Goal: Task Accomplishment & Management: Complete application form

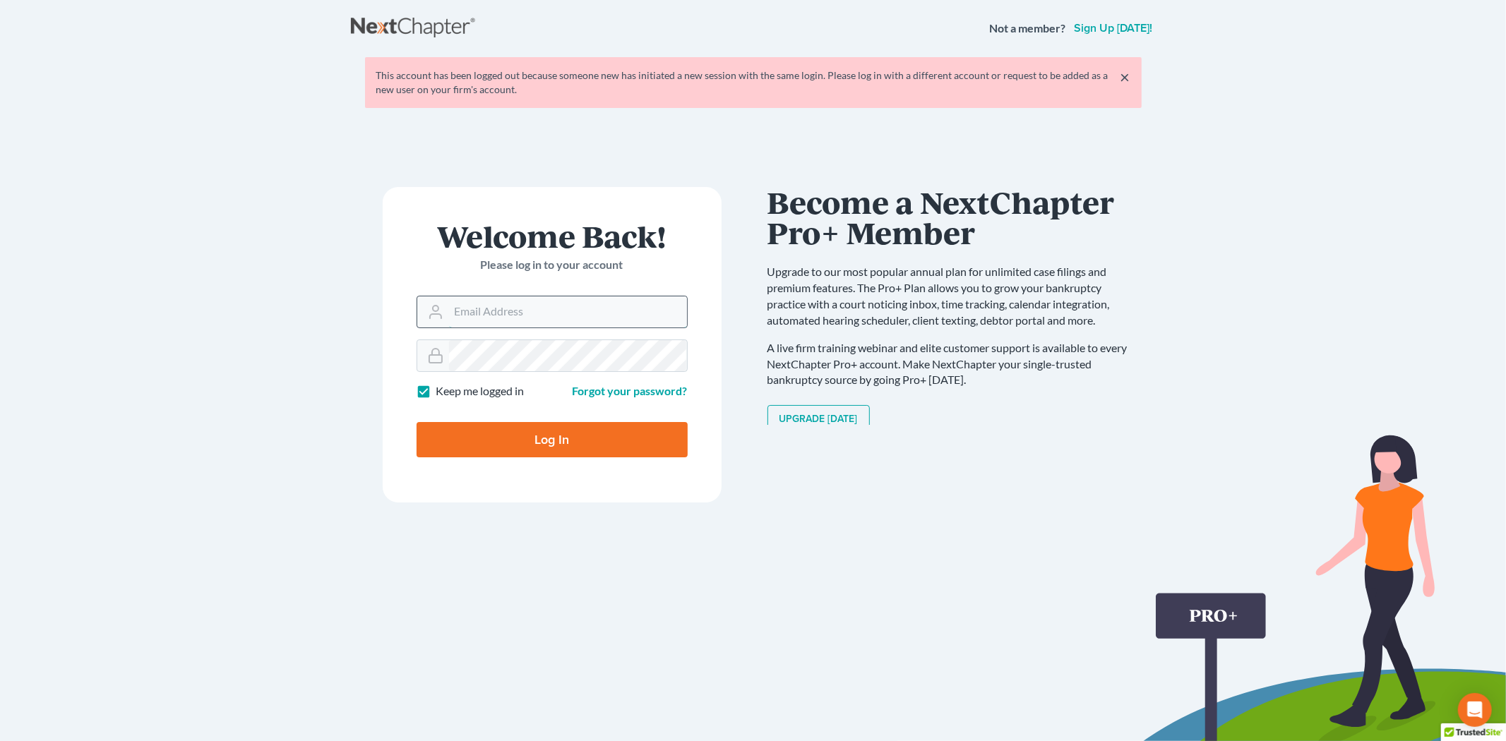
click at [511, 304] on input "Email Address" at bounding box center [568, 312] width 238 height 31
type input "[PERSON_NAME][EMAIL_ADDRESS][DOMAIN_NAME]"
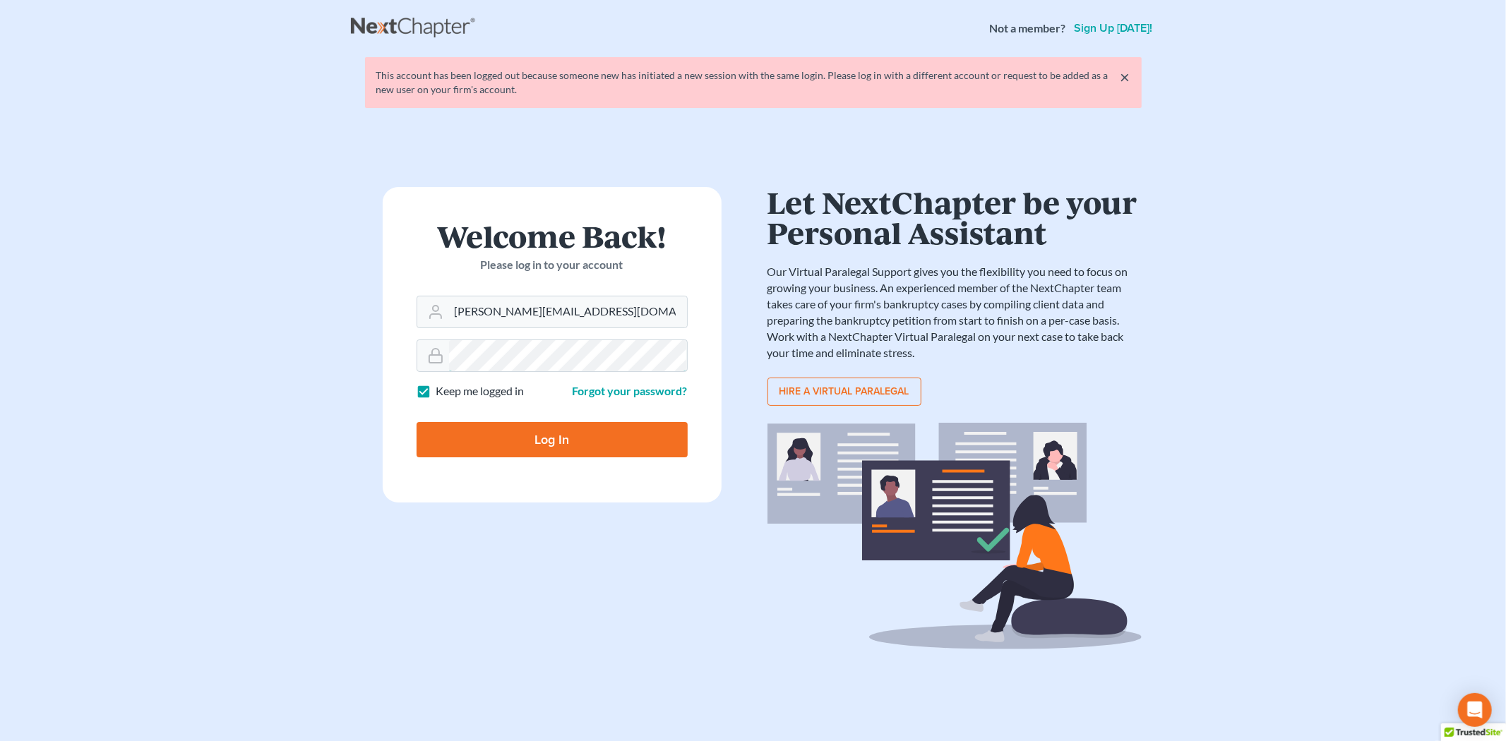
click at [417, 422] on input "Log In" at bounding box center [552, 439] width 271 height 35
type input "Thinking..."
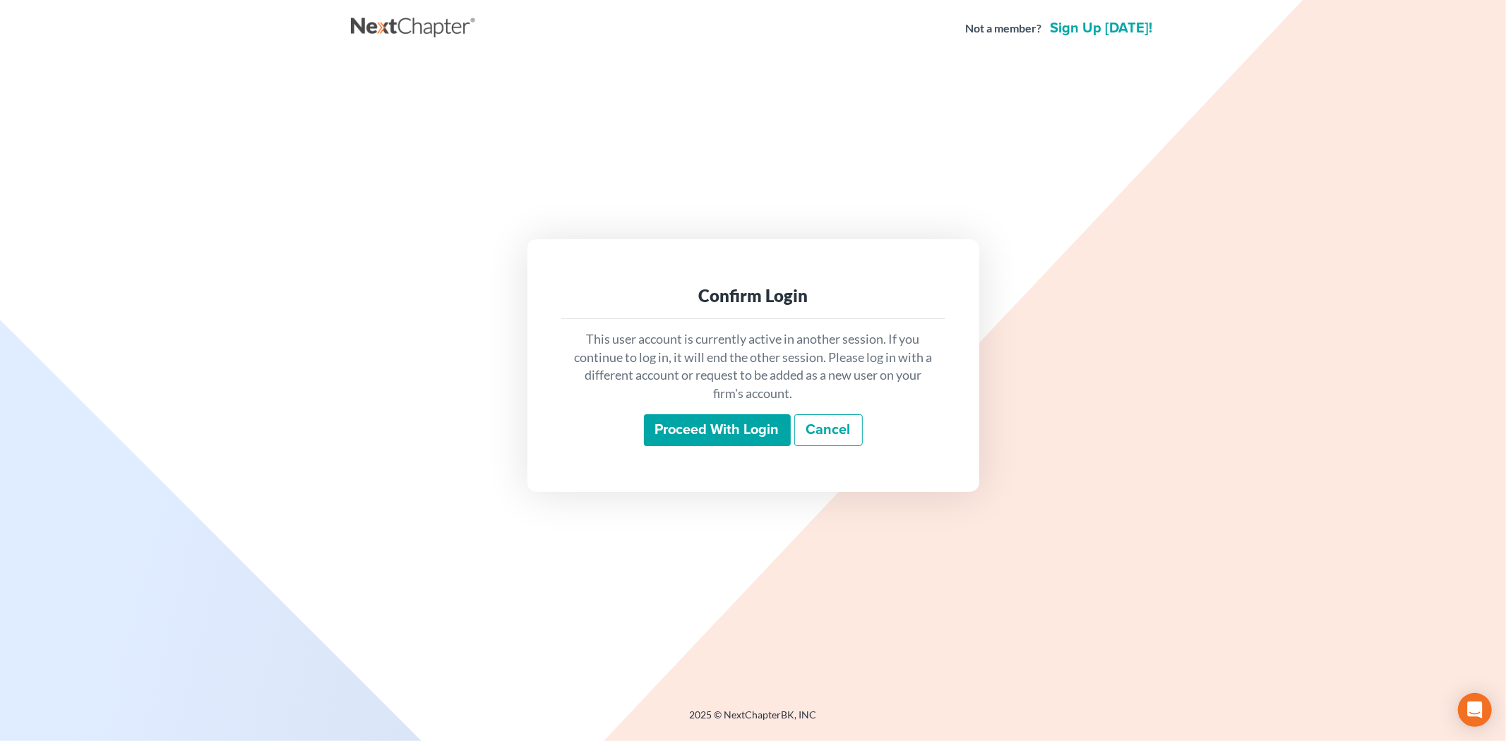
click at [711, 432] on input "Proceed with login" at bounding box center [717, 431] width 147 height 32
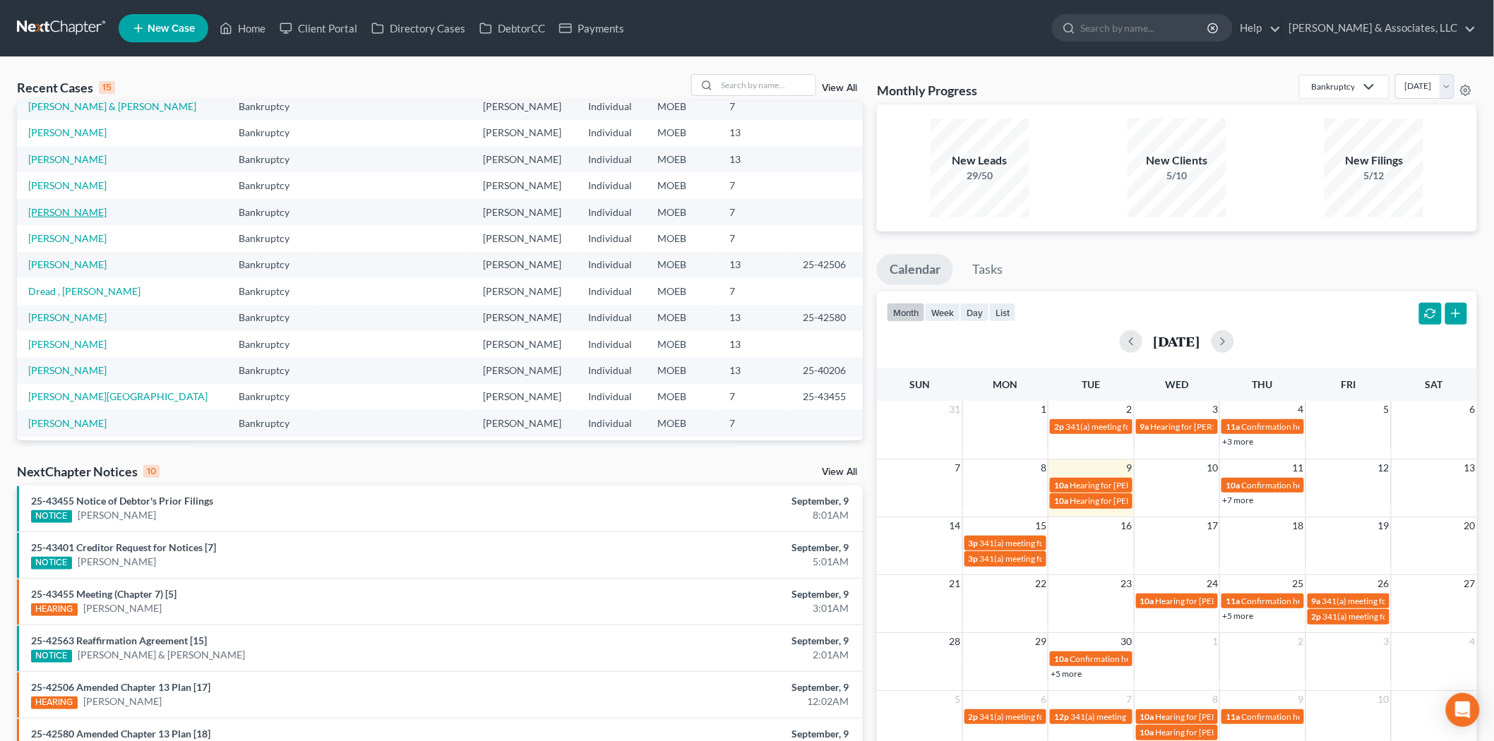
scroll to position [96, 0]
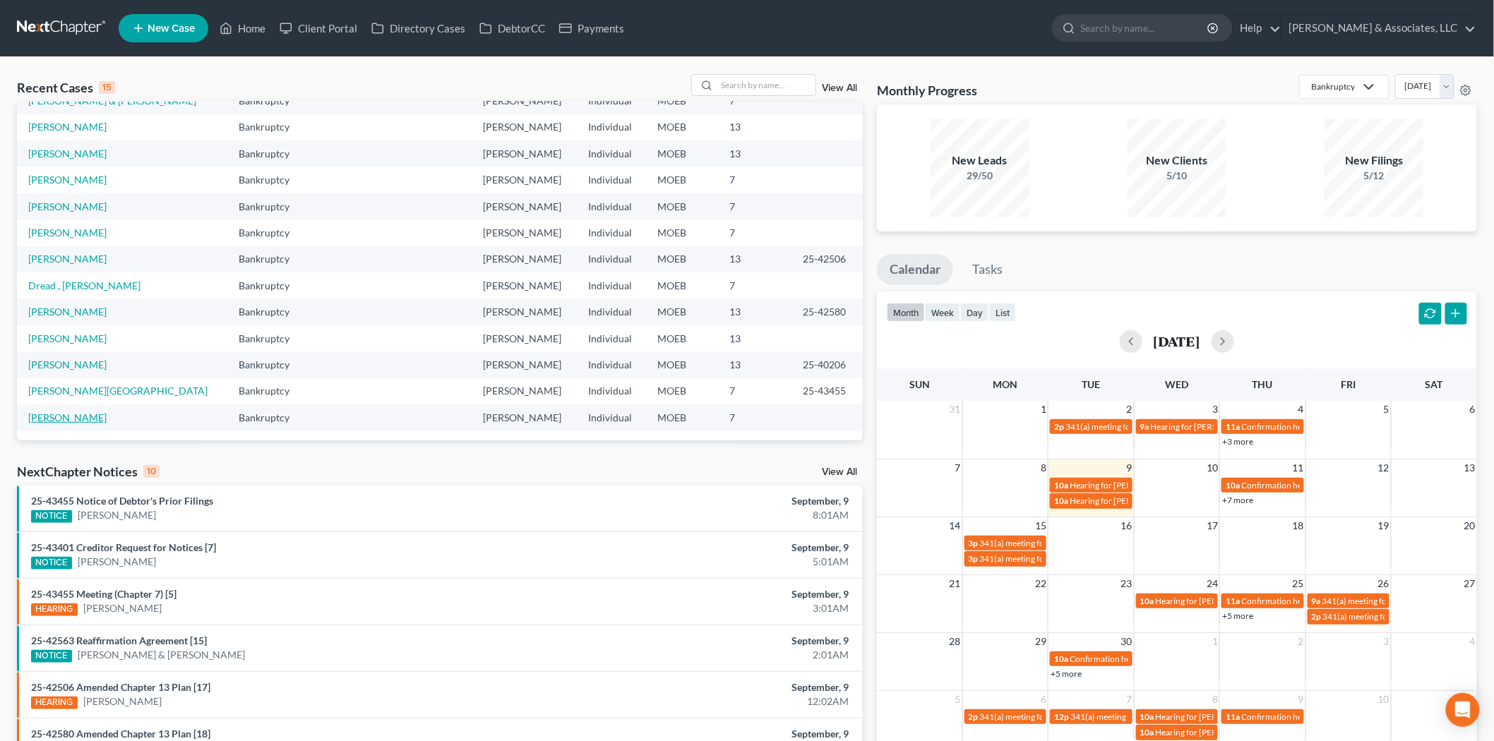
click at [71, 415] on link "[PERSON_NAME]" at bounding box center [67, 418] width 78 height 12
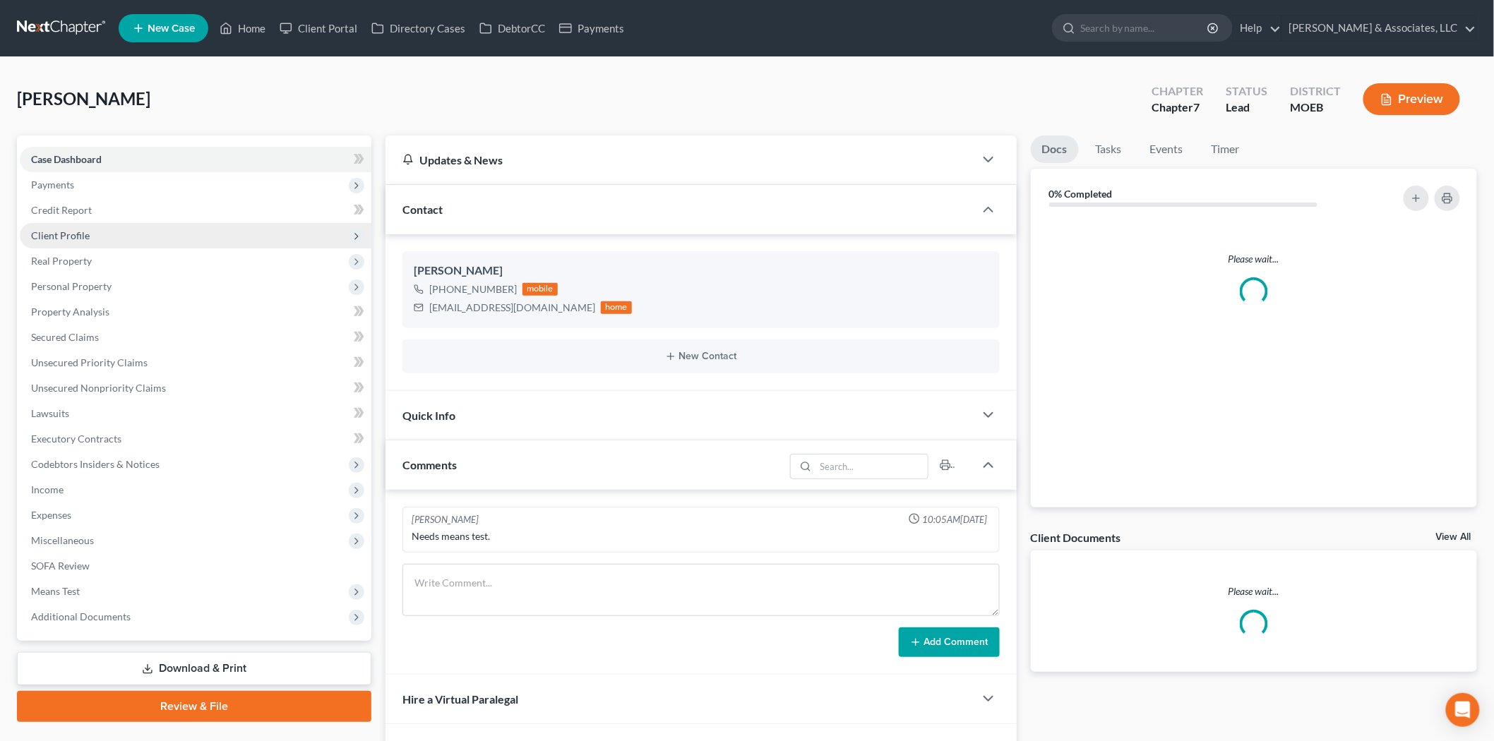
click at [71, 223] on span "Client Profile" at bounding box center [196, 235] width 352 height 25
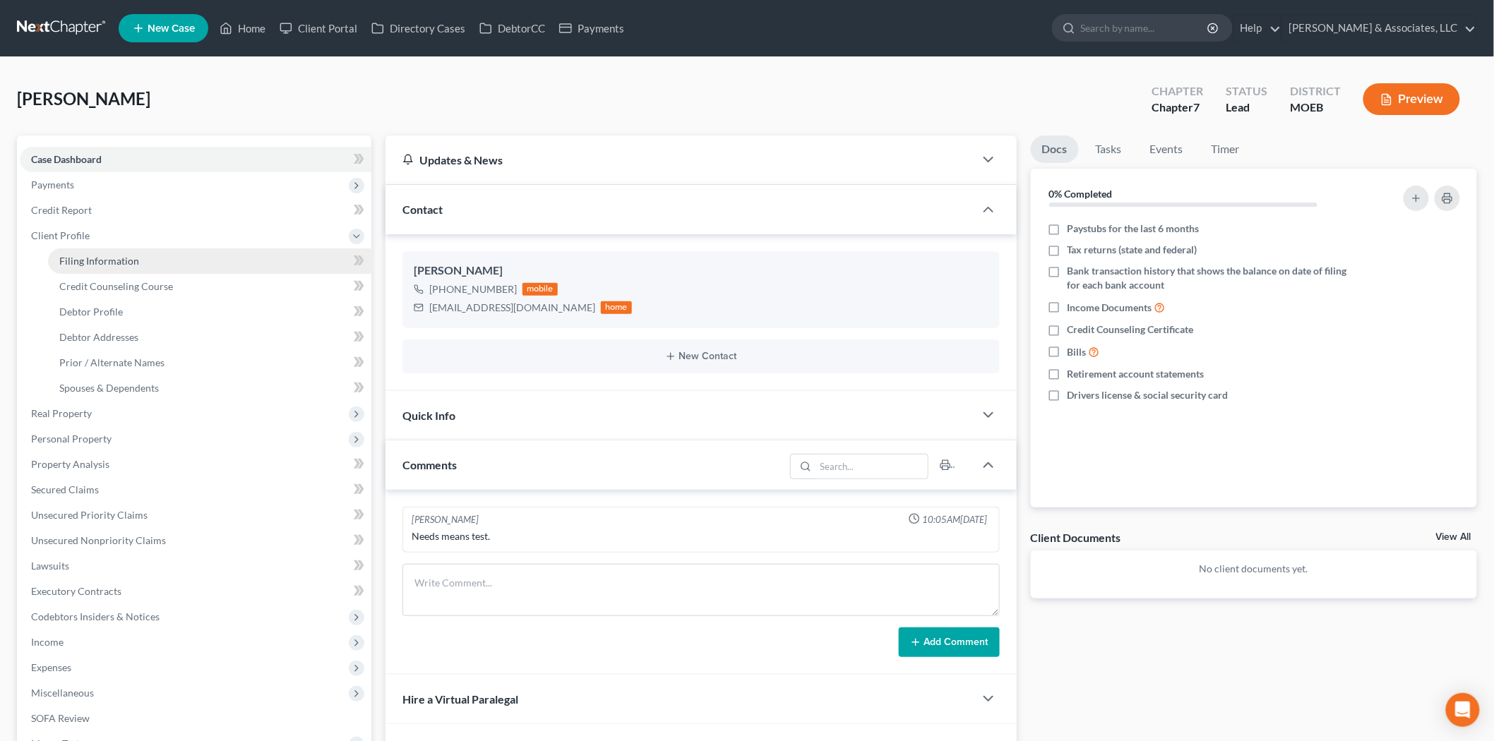
click at [102, 255] on span "Filing Information" at bounding box center [99, 261] width 80 height 12
select select "1"
select select "0"
select select "45"
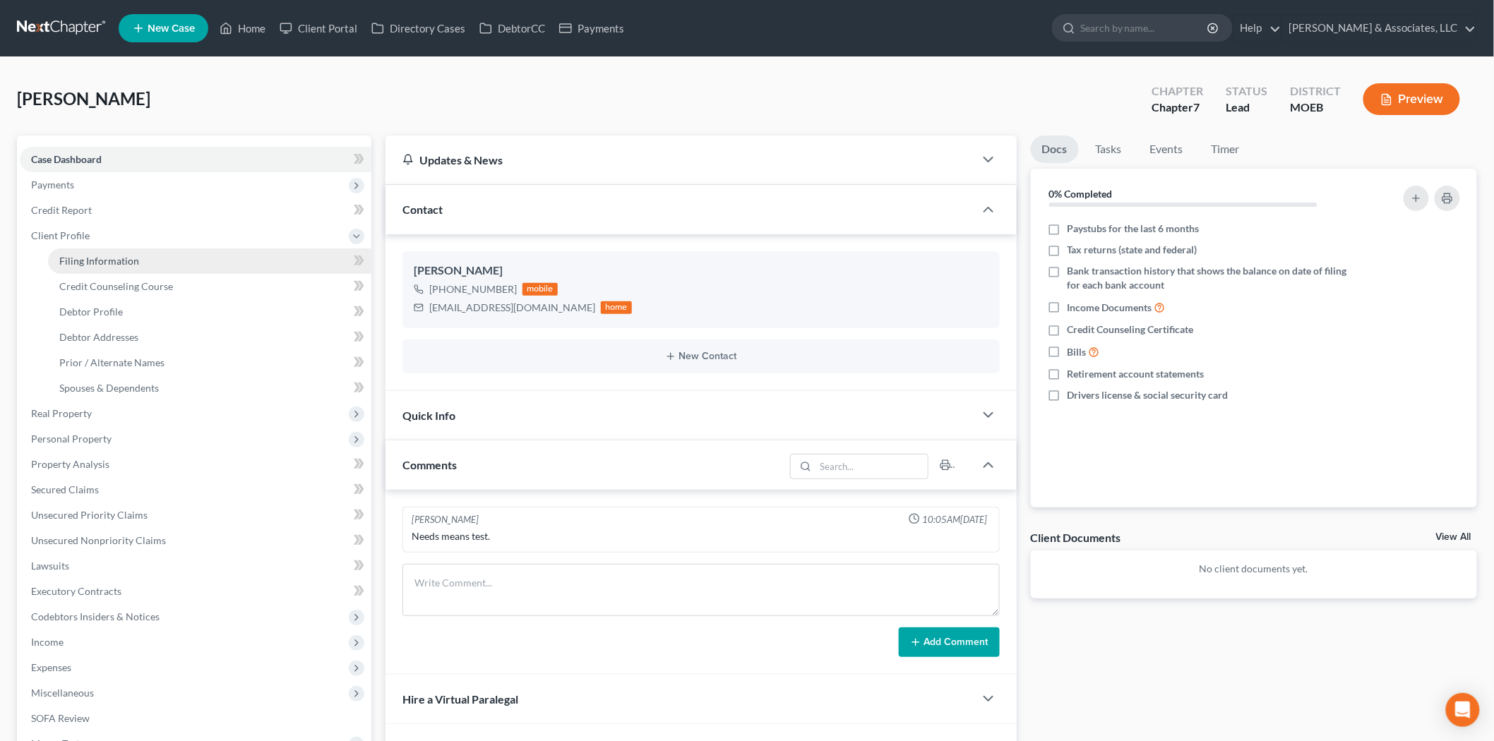
select select "26"
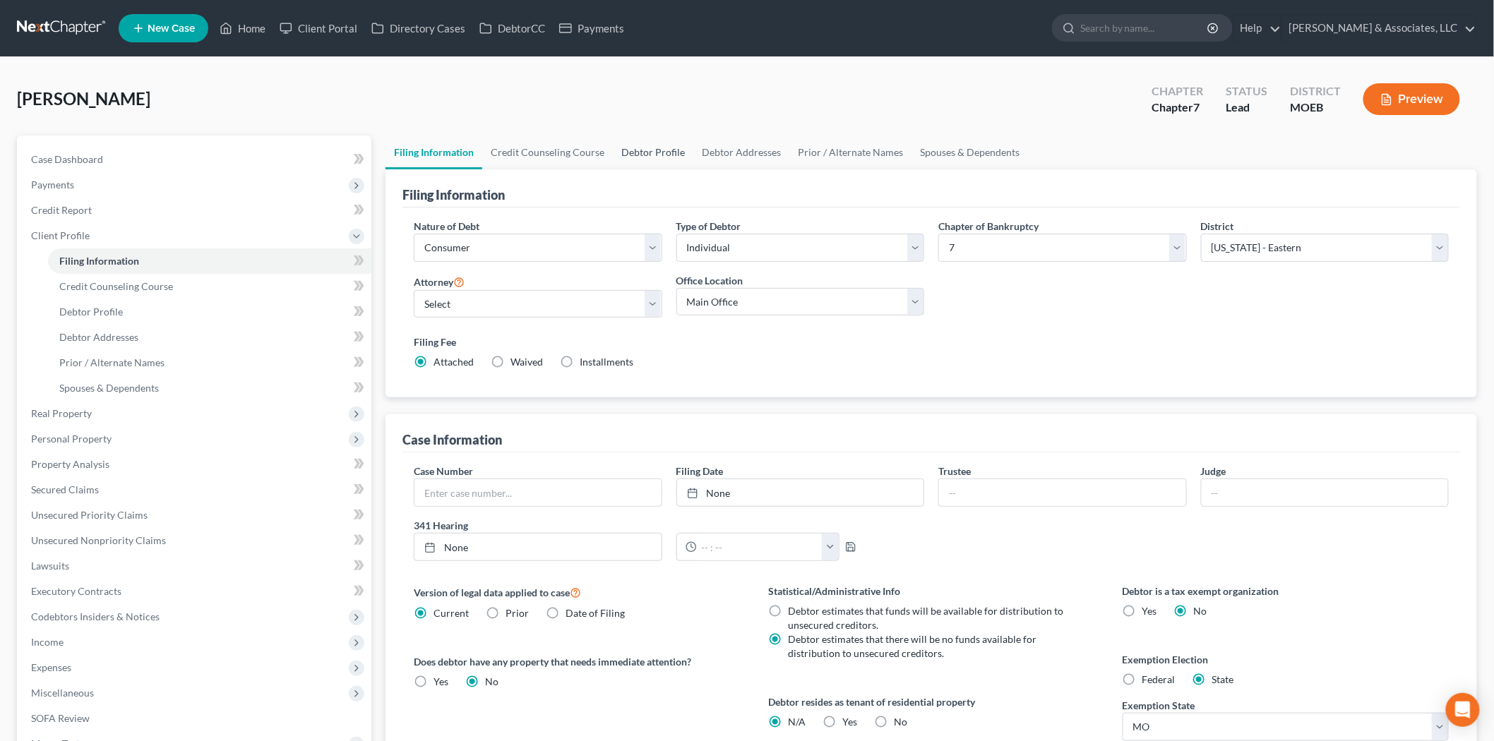
click at [639, 156] on link "Debtor Profile" at bounding box center [653, 153] width 81 height 34
select select "0"
select select "4"
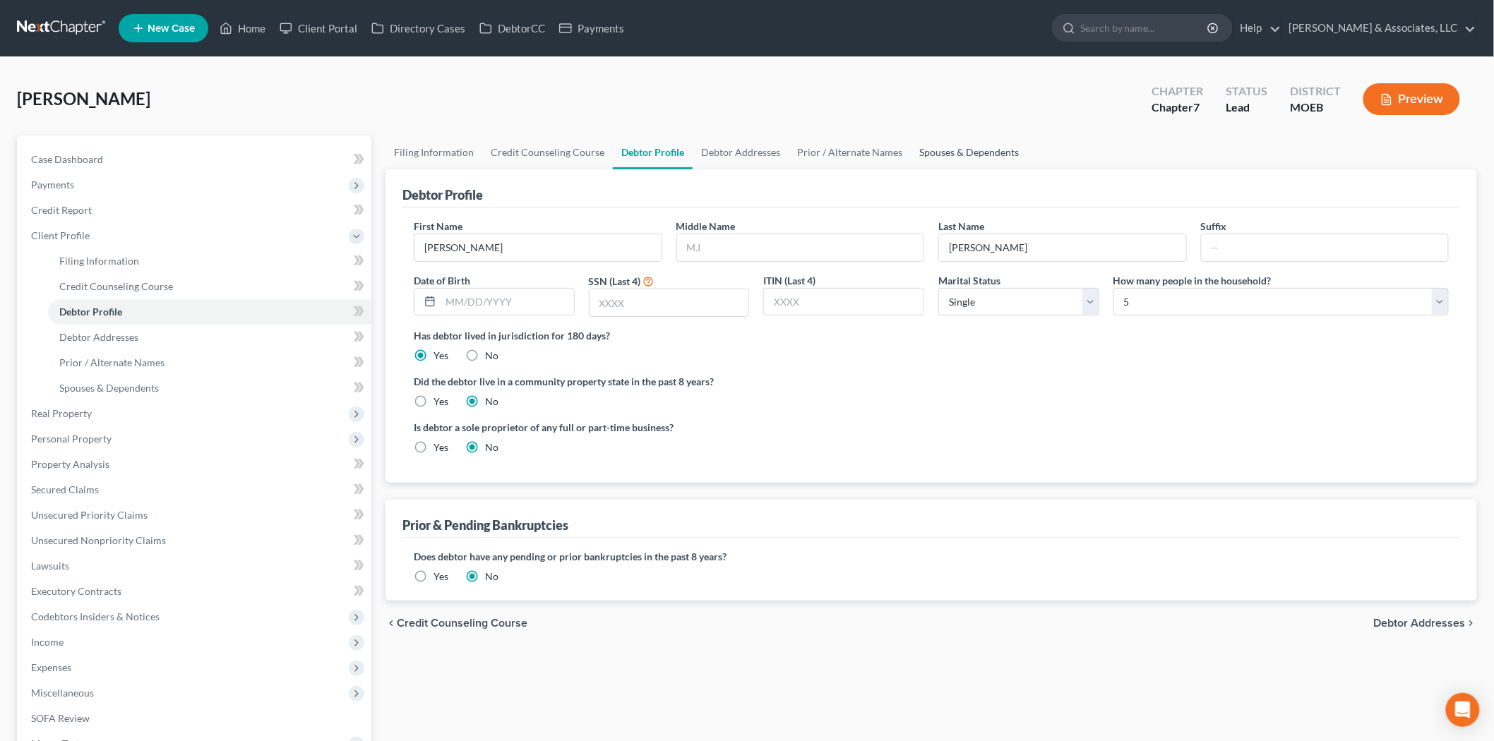
click at [957, 152] on link "Spouses & Dependents" at bounding box center [969, 153] width 117 height 34
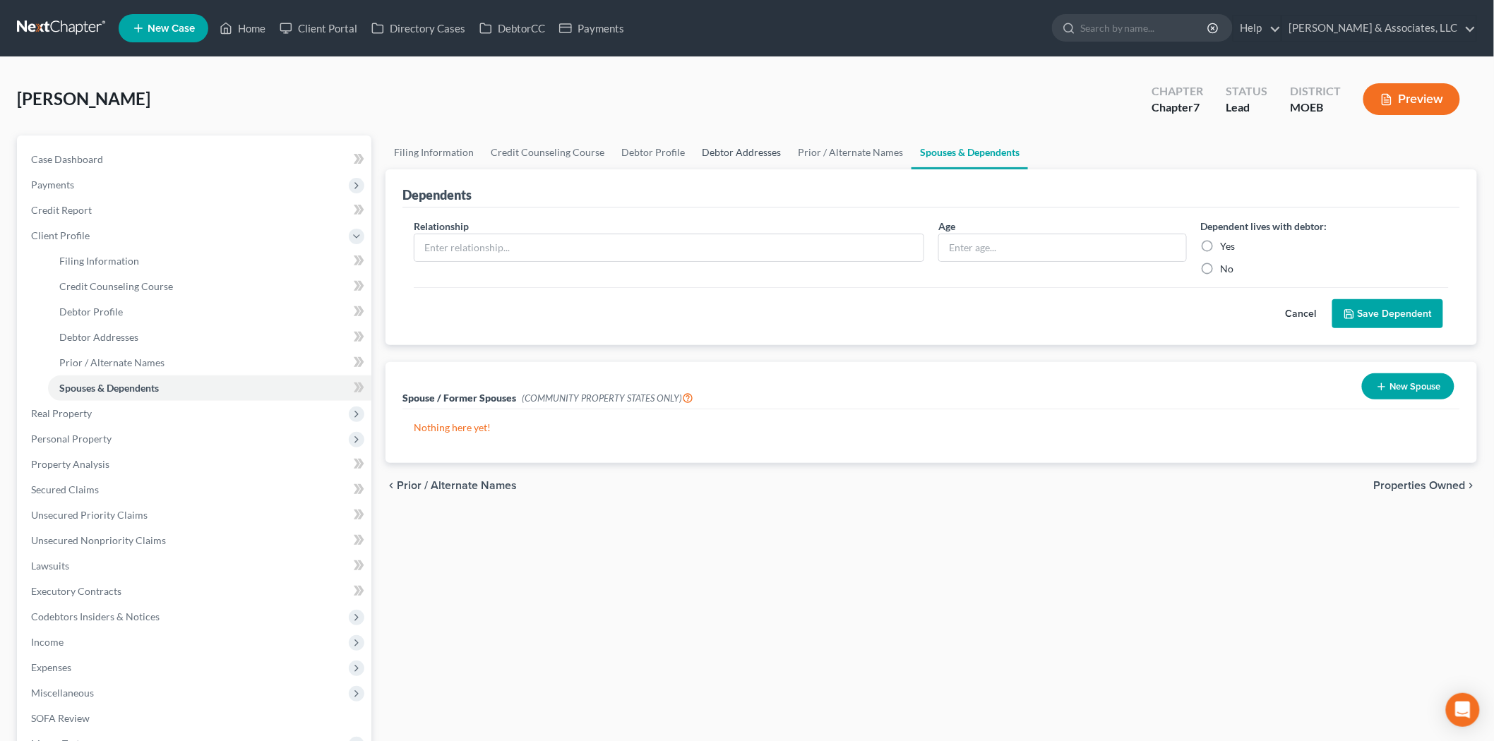
click at [757, 155] on link "Debtor Addresses" at bounding box center [741, 153] width 96 height 34
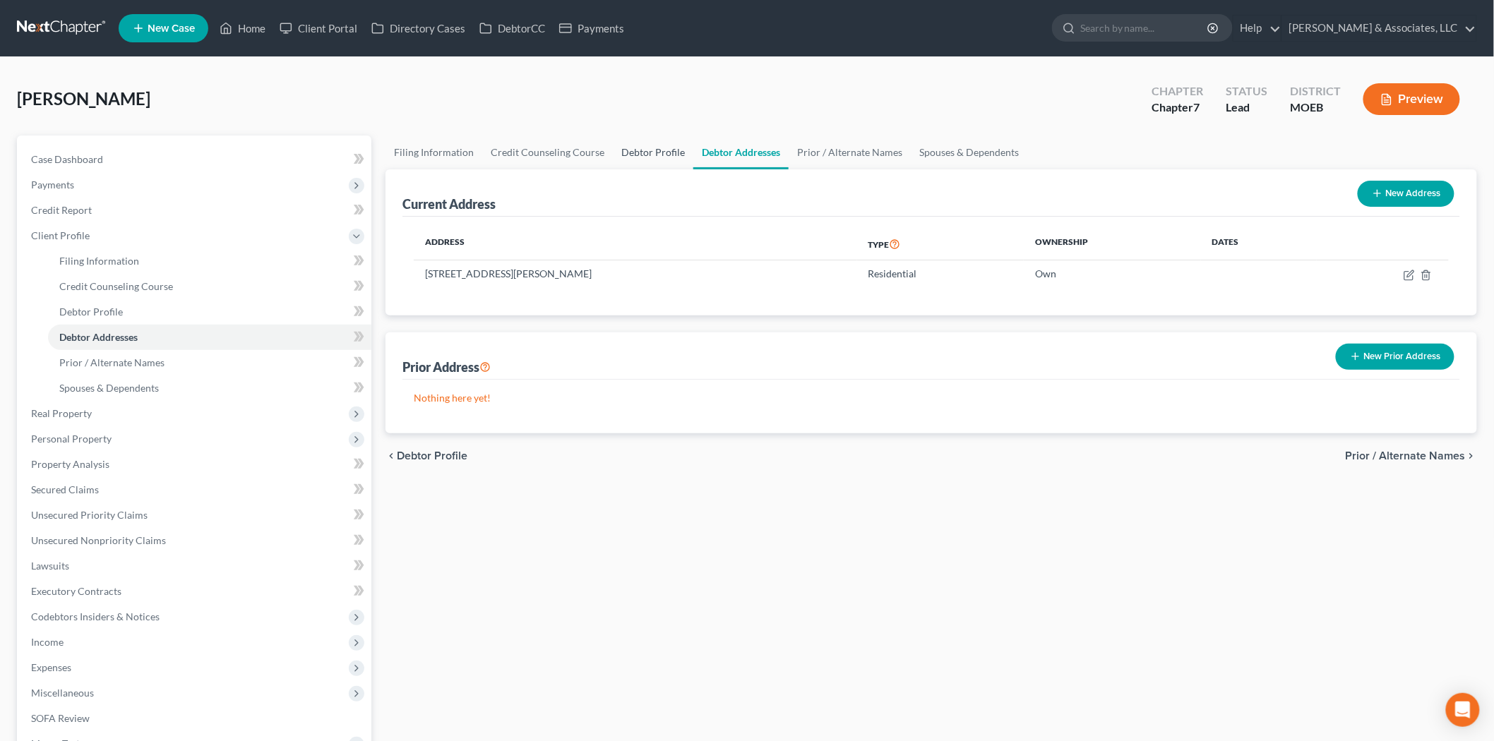
click at [638, 151] on link "Debtor Profile" at bounding box center [653, 153] width 81 height 34
select select "0"
select select "4"
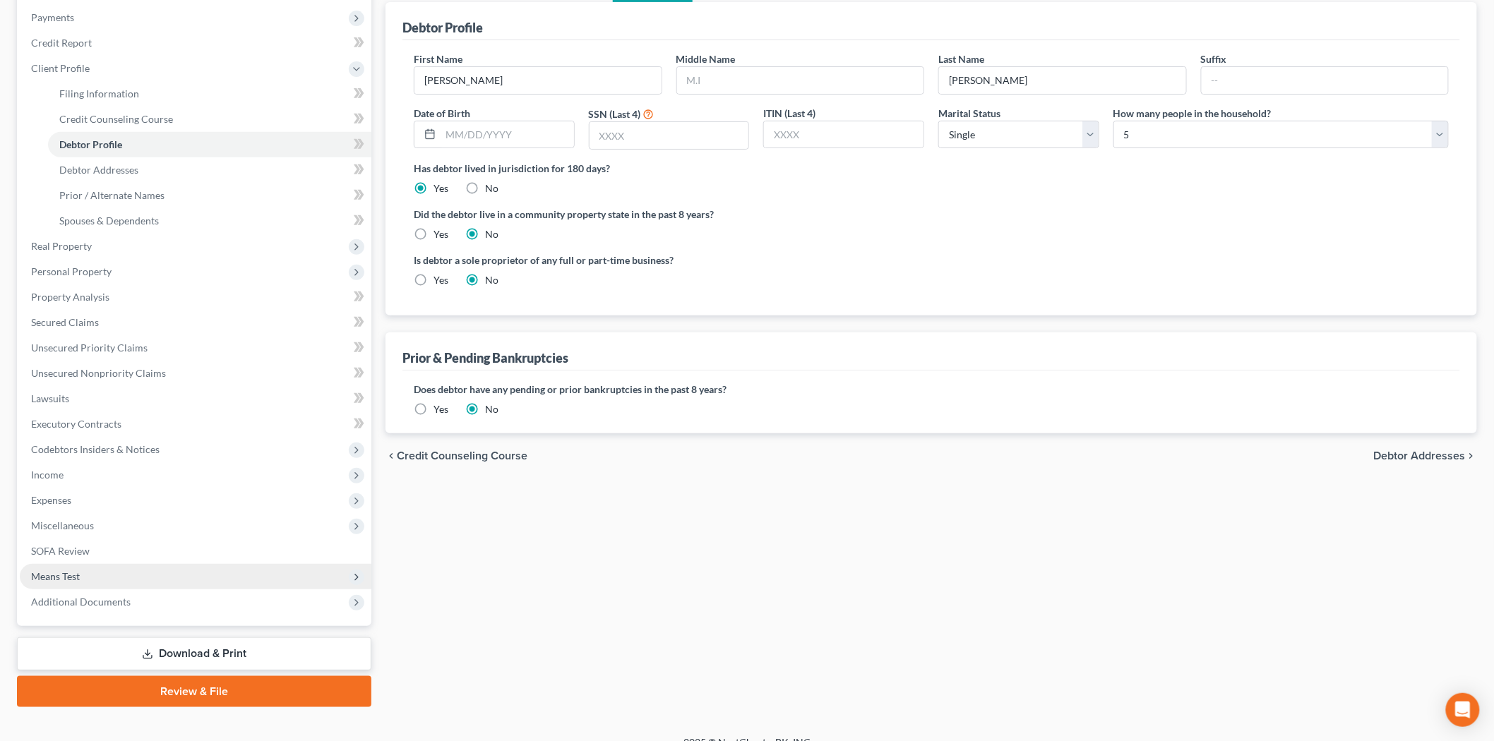
scroll to position [186, 0]
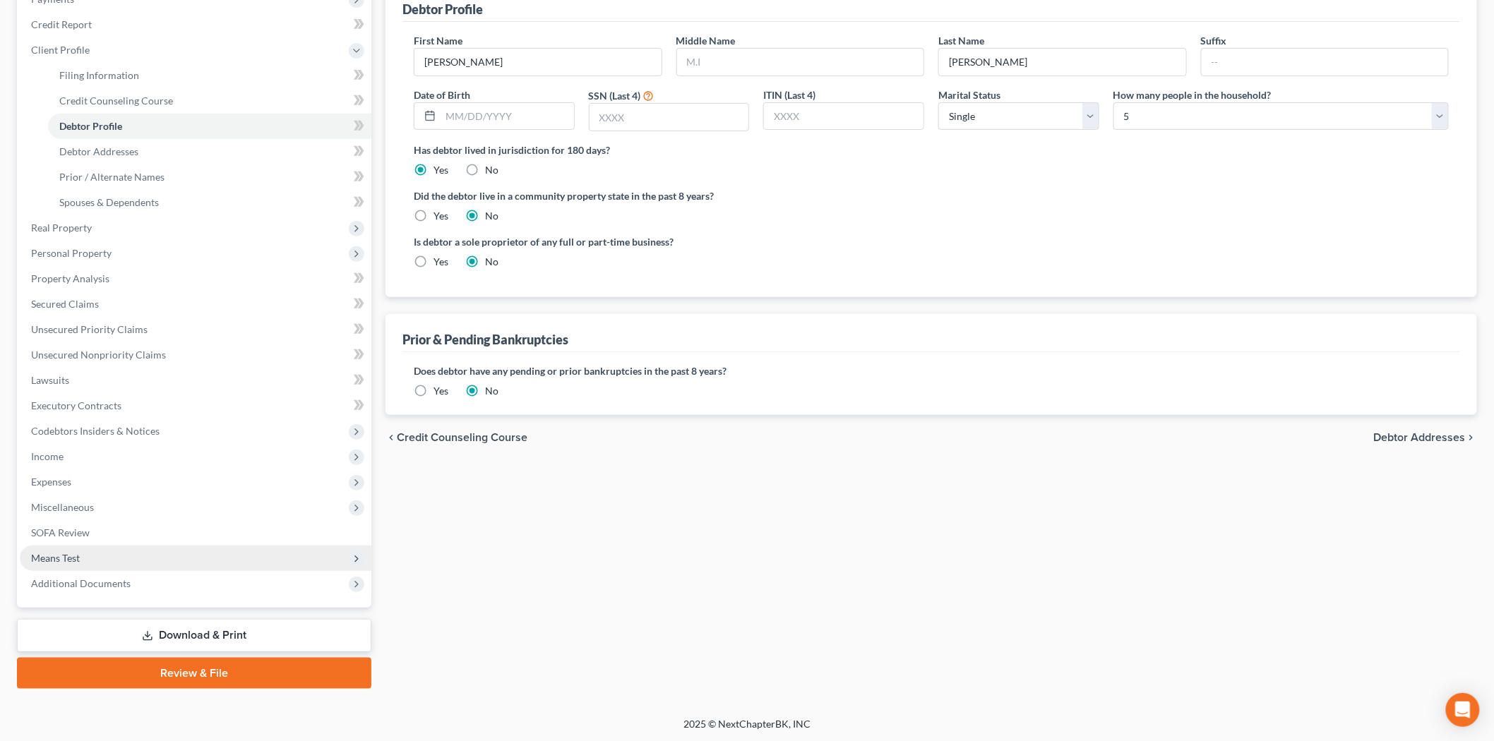
click at [73, 566] on span "Means Test" at bounding box center [196, 558] width 352 height 25
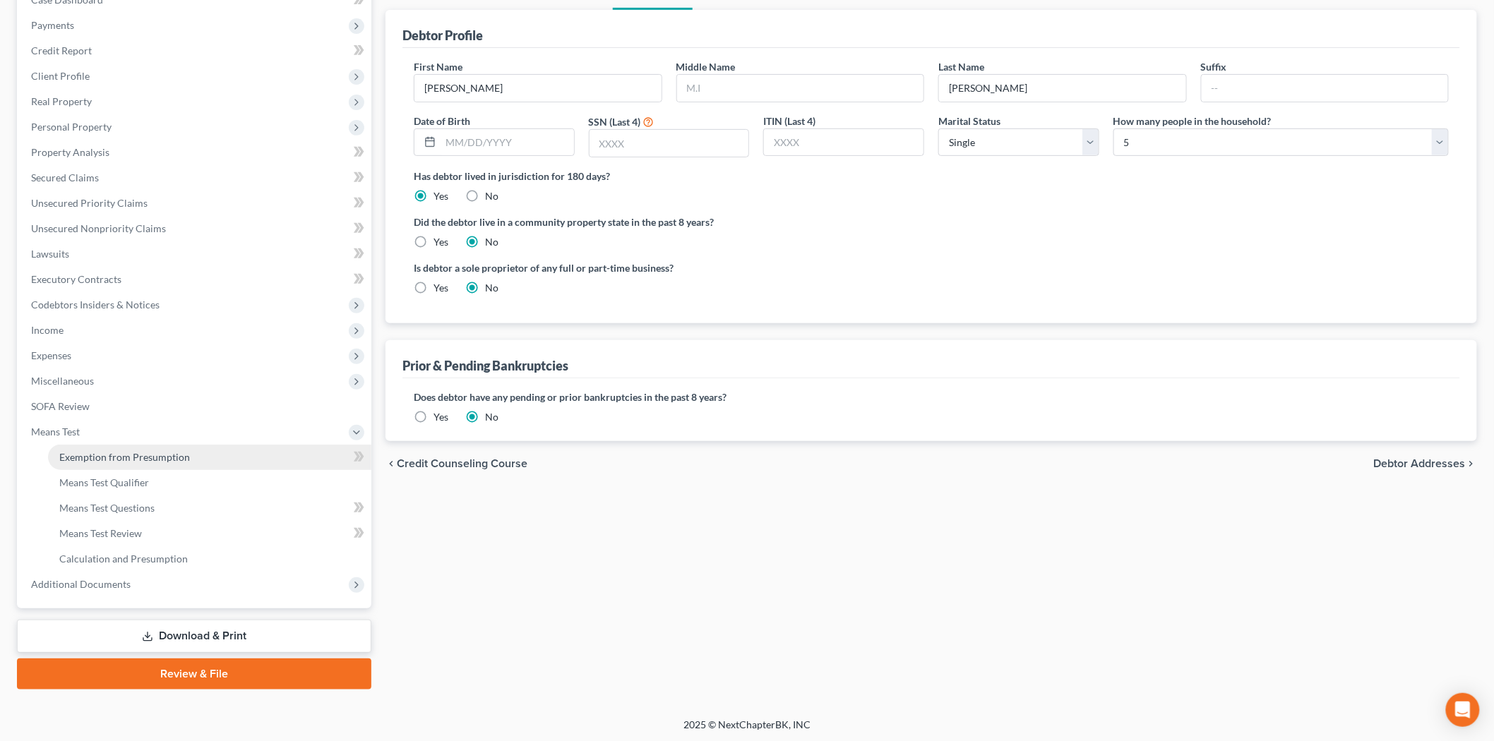
click at [96, 453] on span "Exemption from Presumption" at bounding box center [124, 457] width 131 height 12
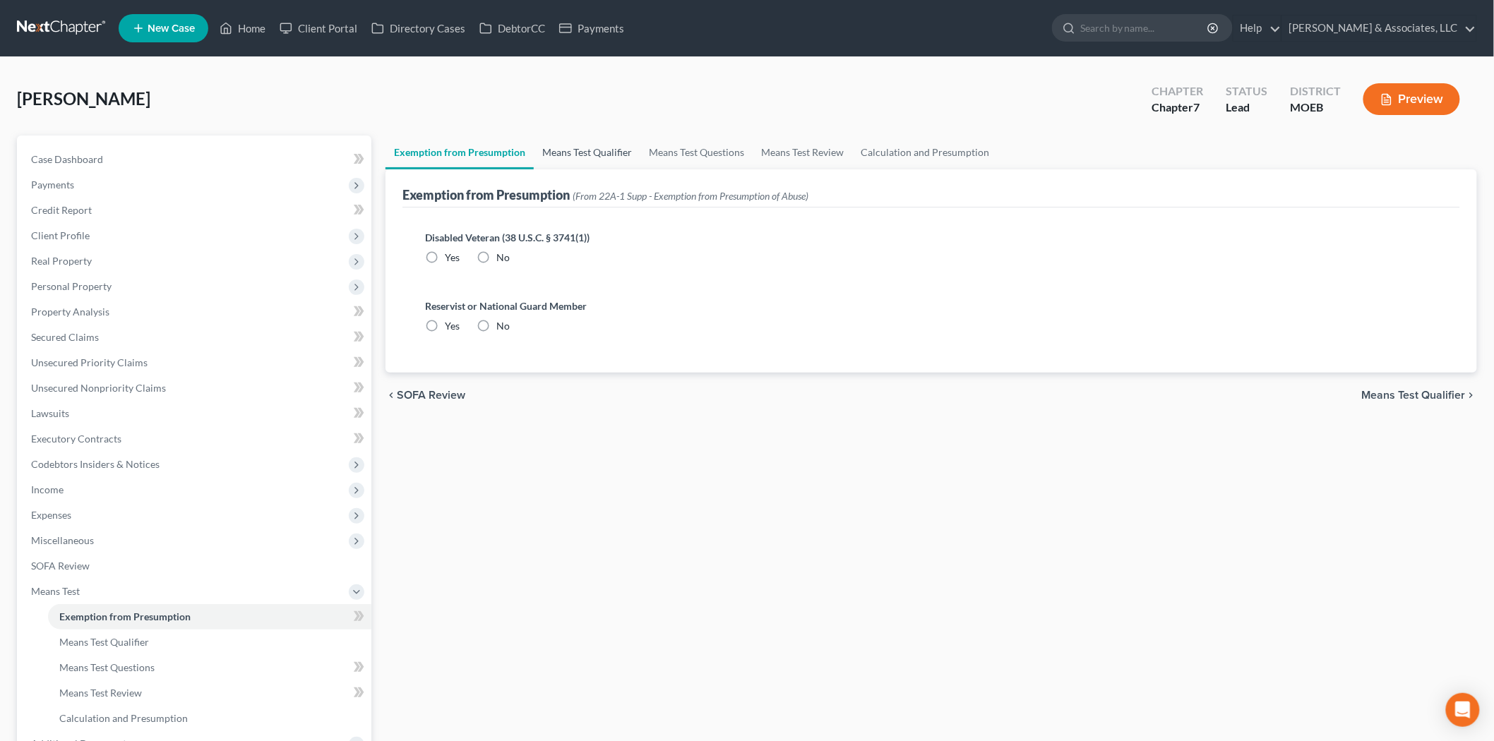
click at [589, 155] on link "Means Test Qualifier" at bounding box center [587, 153] width 107 height 34
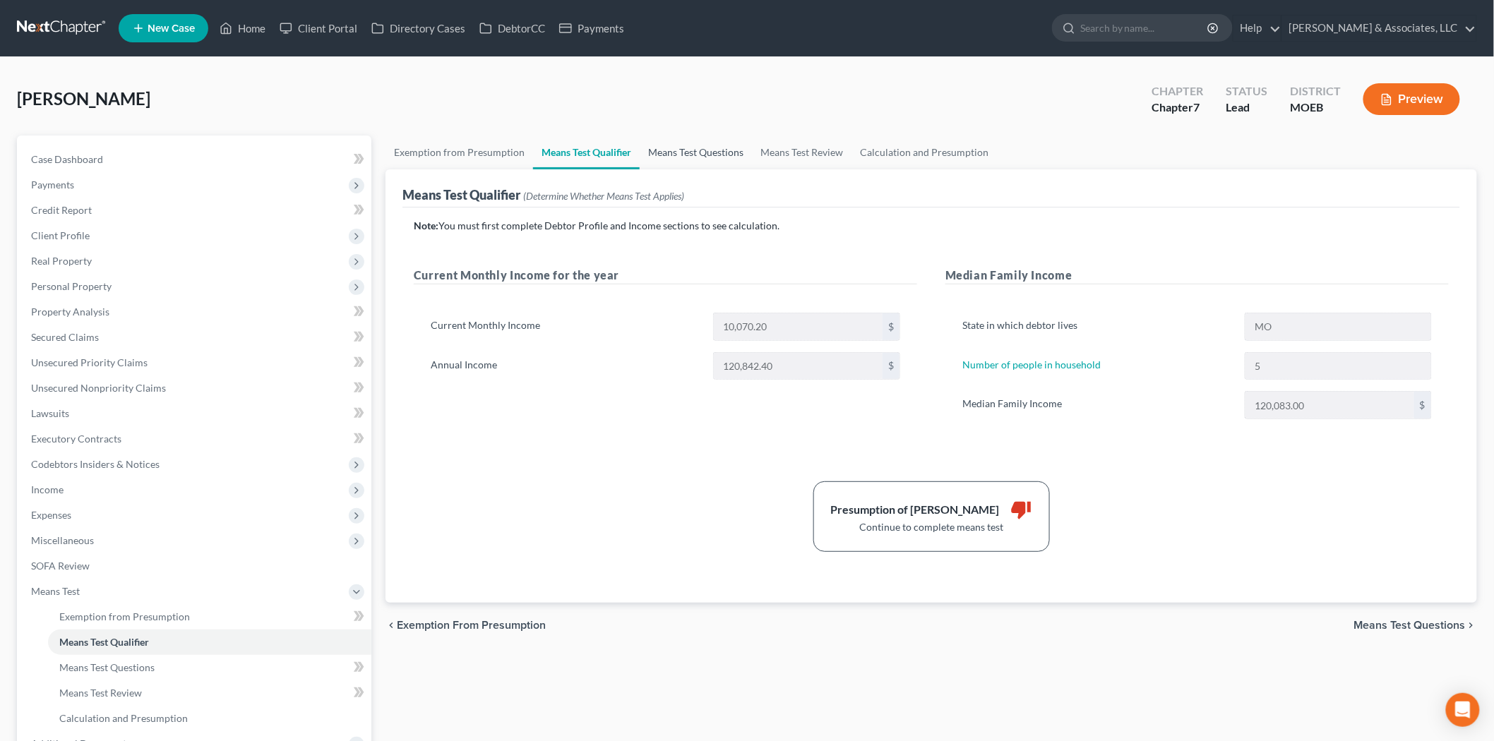
click at [700, 145] on link "Means Test Questions" at bounding box center [696, 153] width 112 height 34
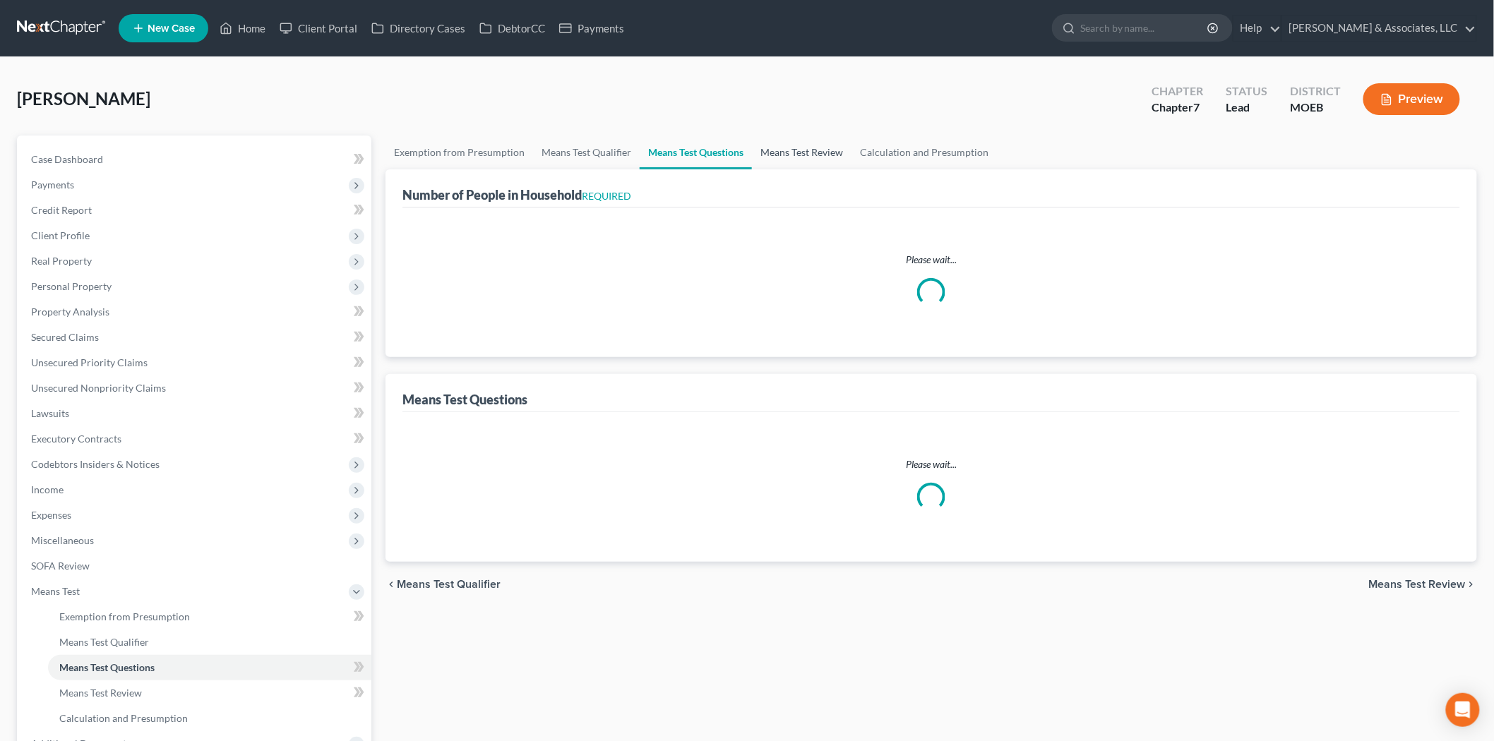
select select "5"
select select "0"
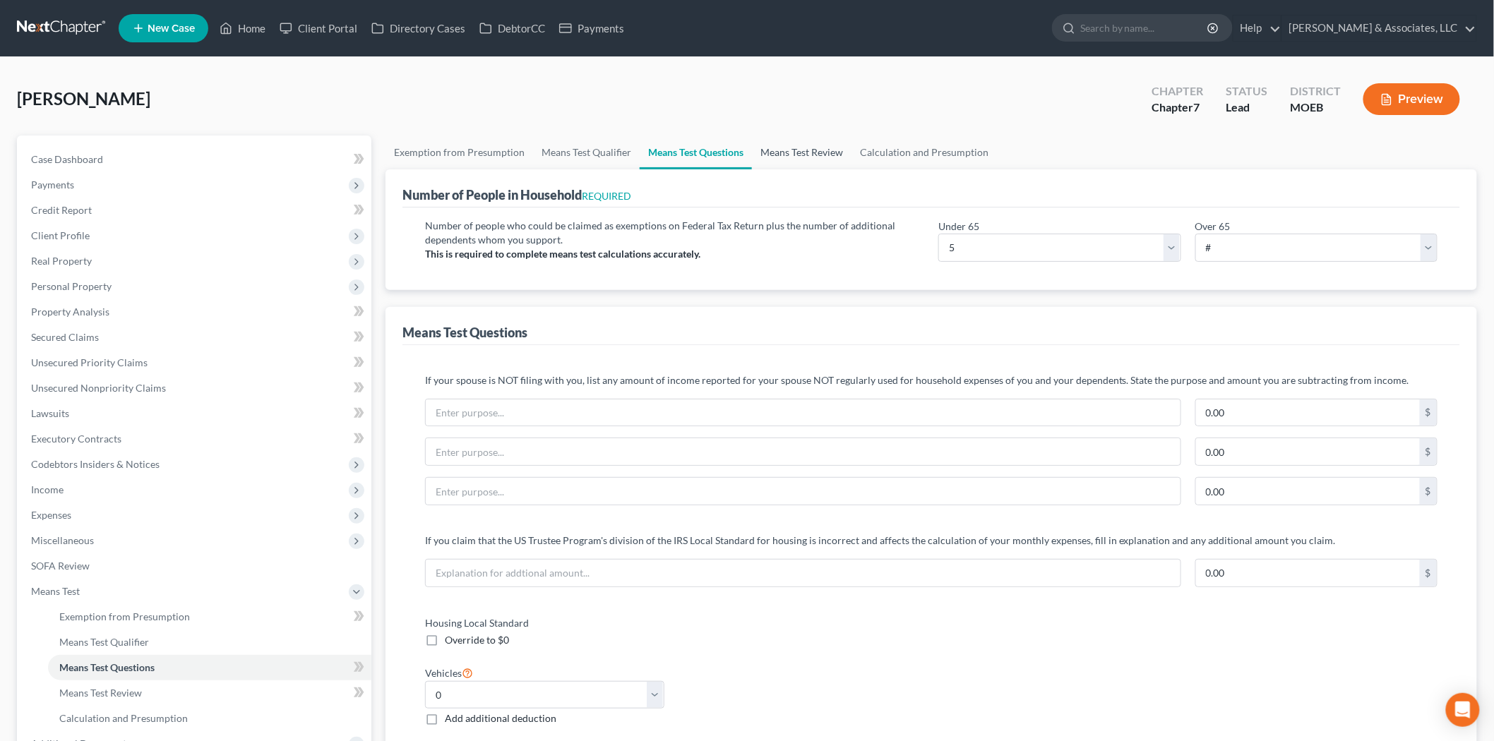
click at [786, 150] on link "Means Test Review" at bounding box center [802, 153] width 100 height 34
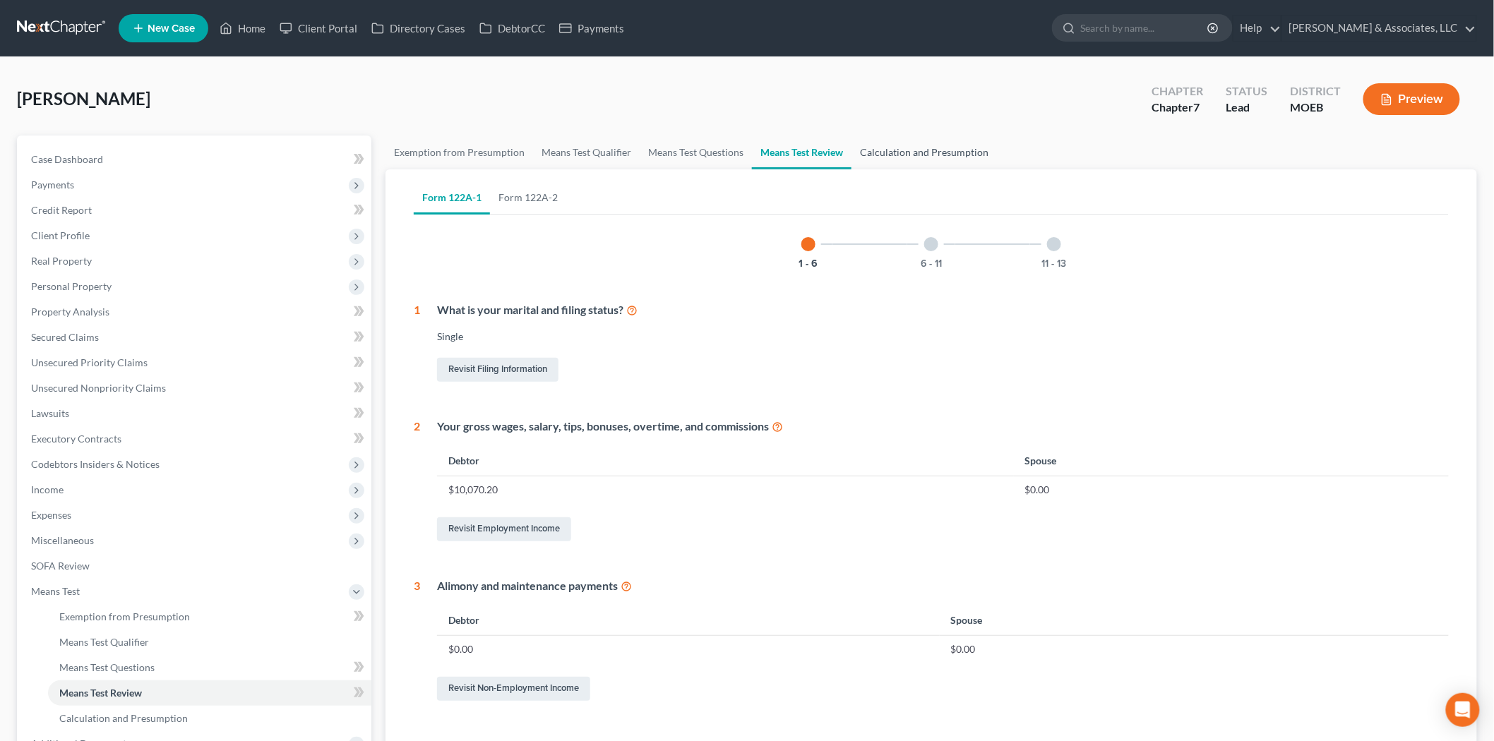
click at [913, 147] on link "Calculation and Presumption" at bounding box center [924, 153] width 145 height 34
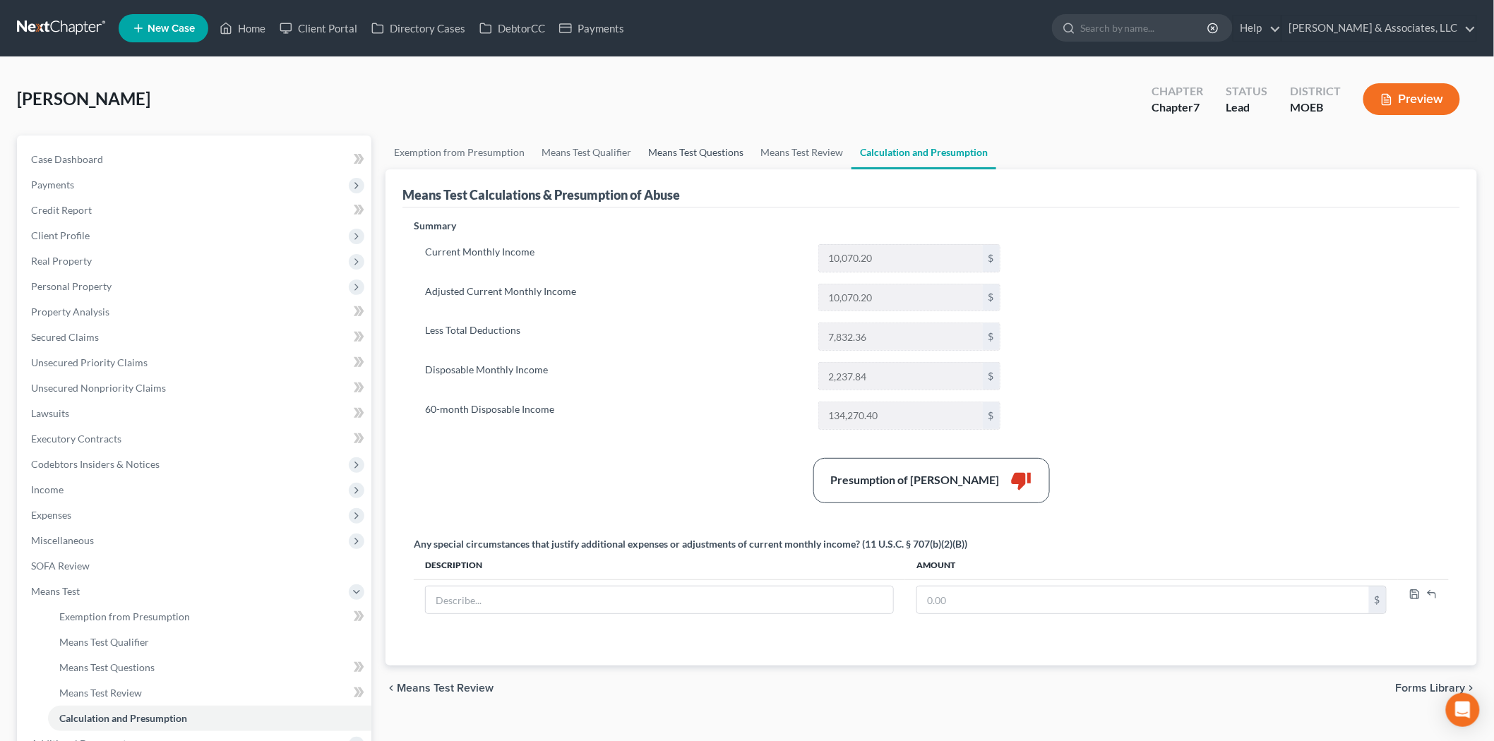
click at [704, 156] on link "Means Test Questions" at bounding box center [696, 153] width 112 height 34
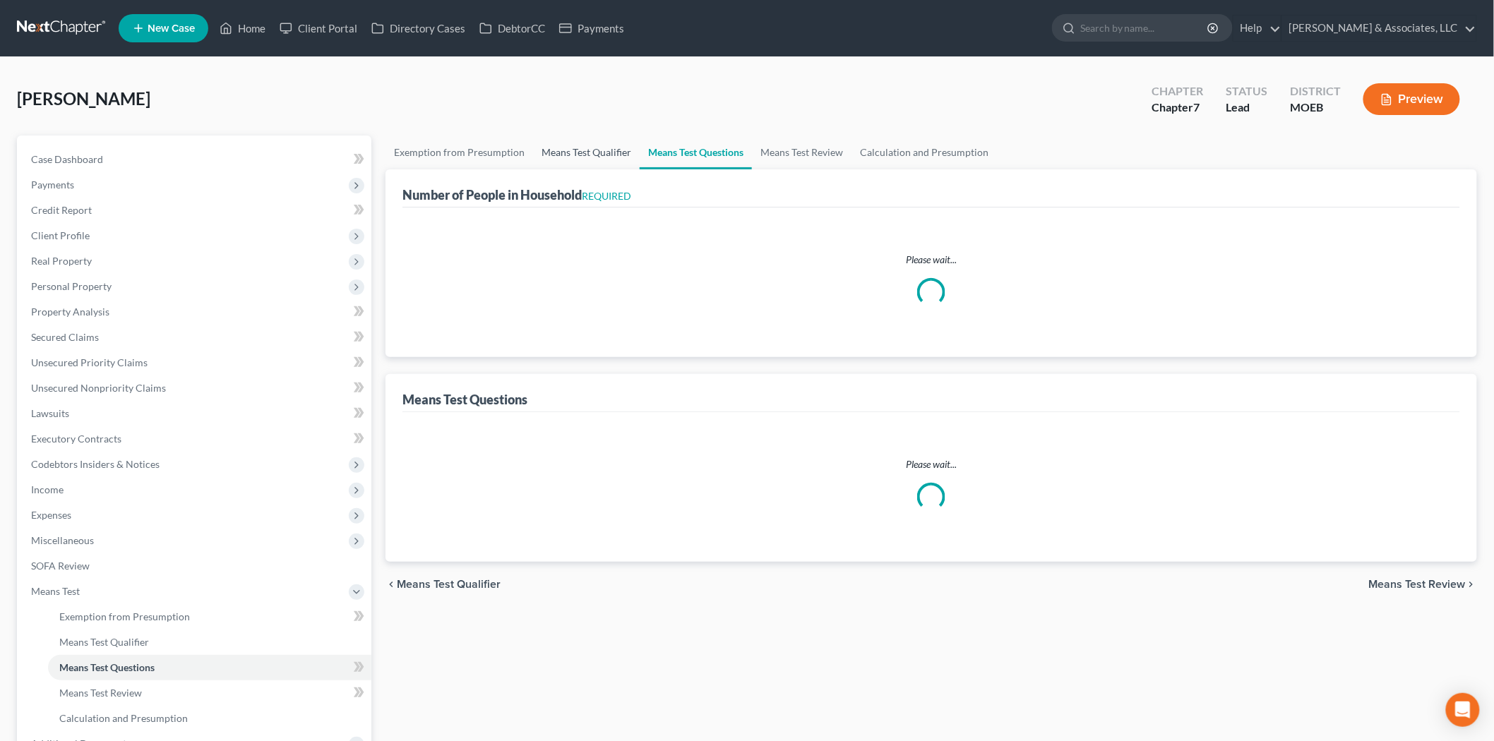
select select "5"
select select "0"
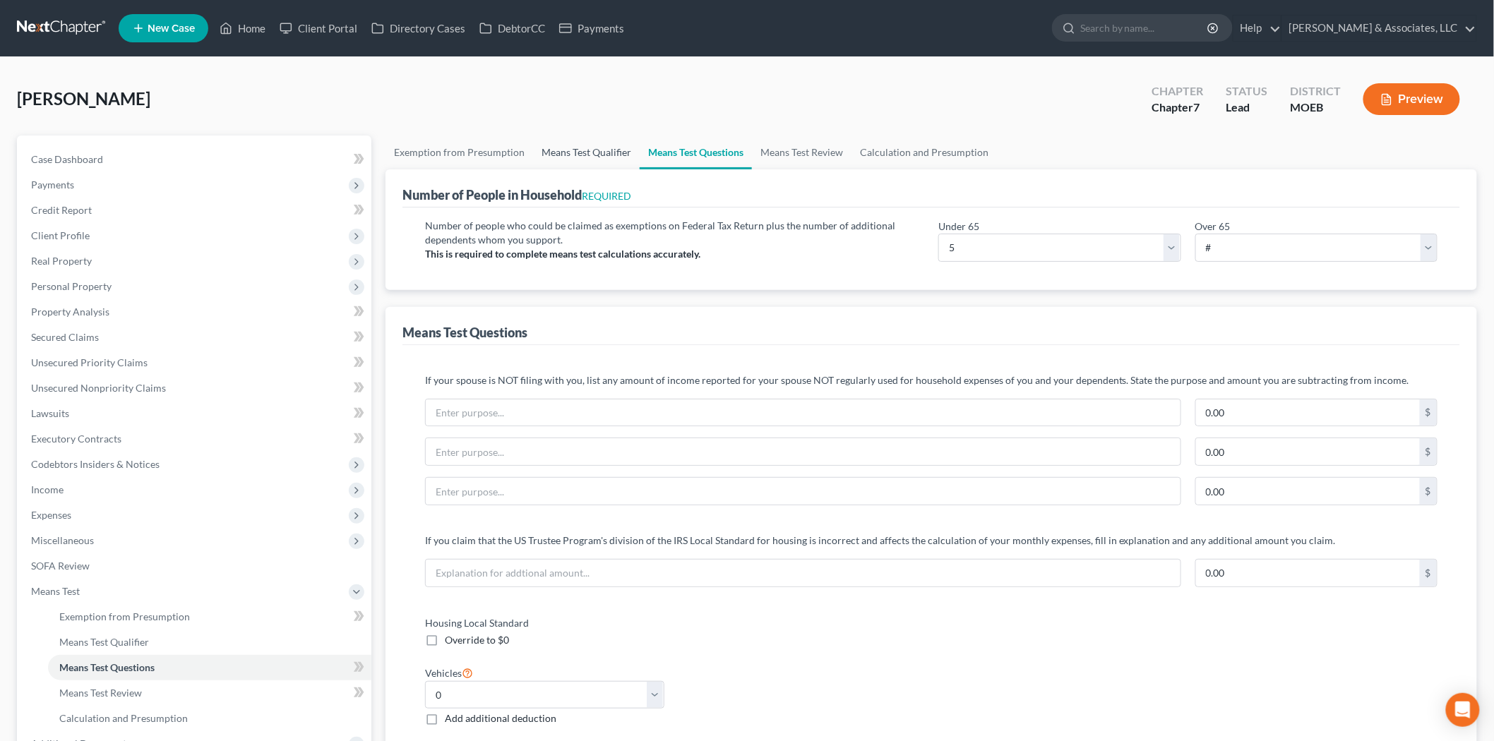
click at [554, 156] on link "Means Test Qualifier" at bounding box center [586, 153] width 107 height 34
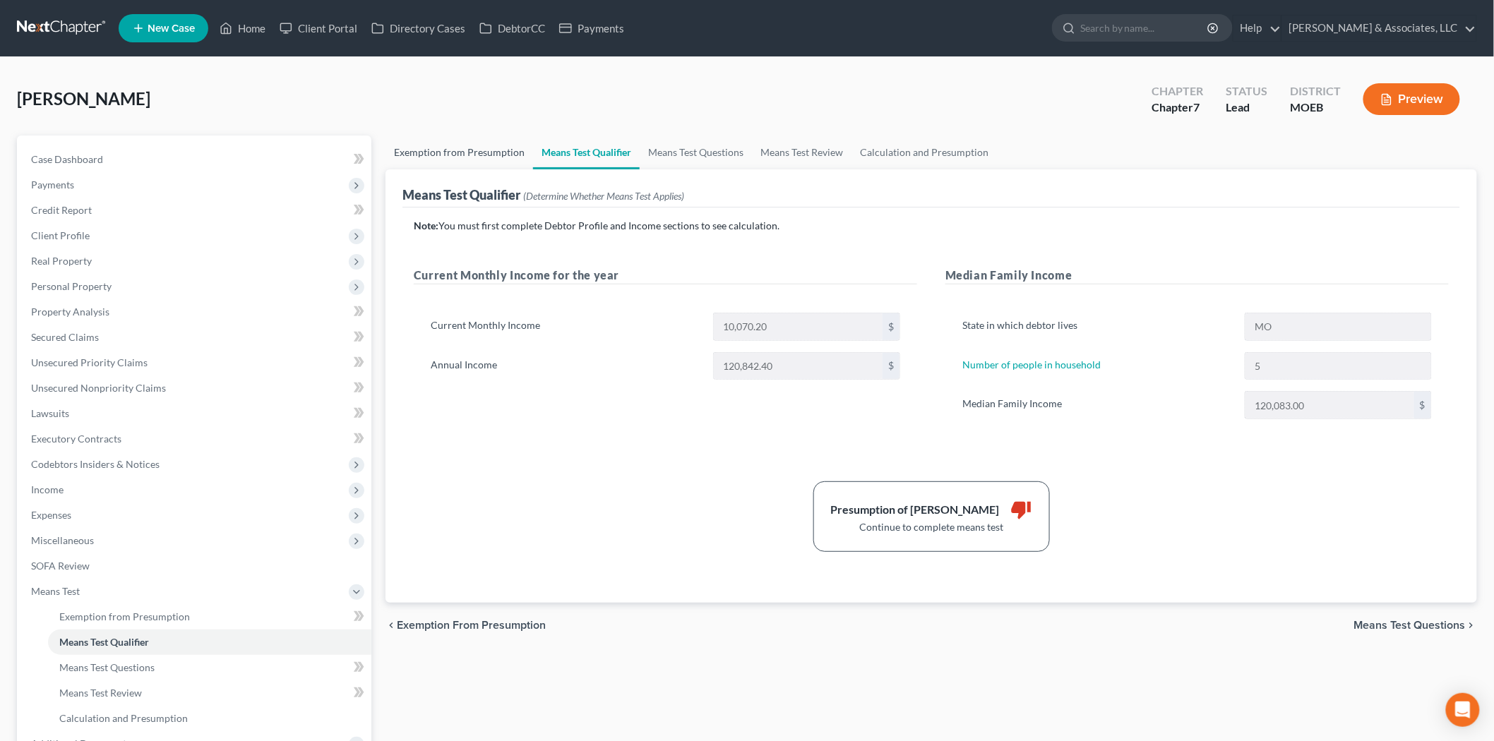
click at [475, 152] on link "Exemption from Presumption" at bounding box center [460, 153] width 148 height 34
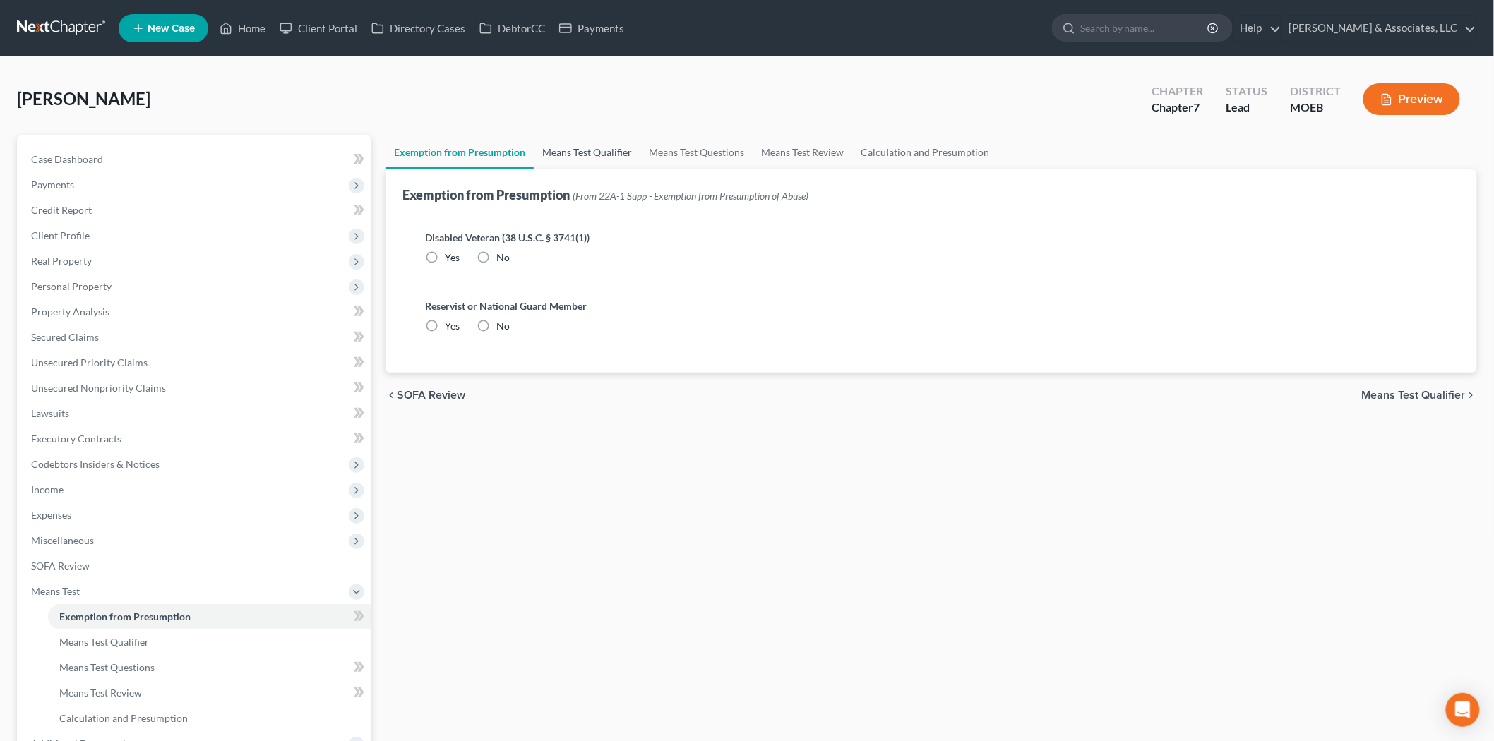
click at [576, 153] on link "Means Test Qualifier" at bounding box center [587, 153] width 107 height 34
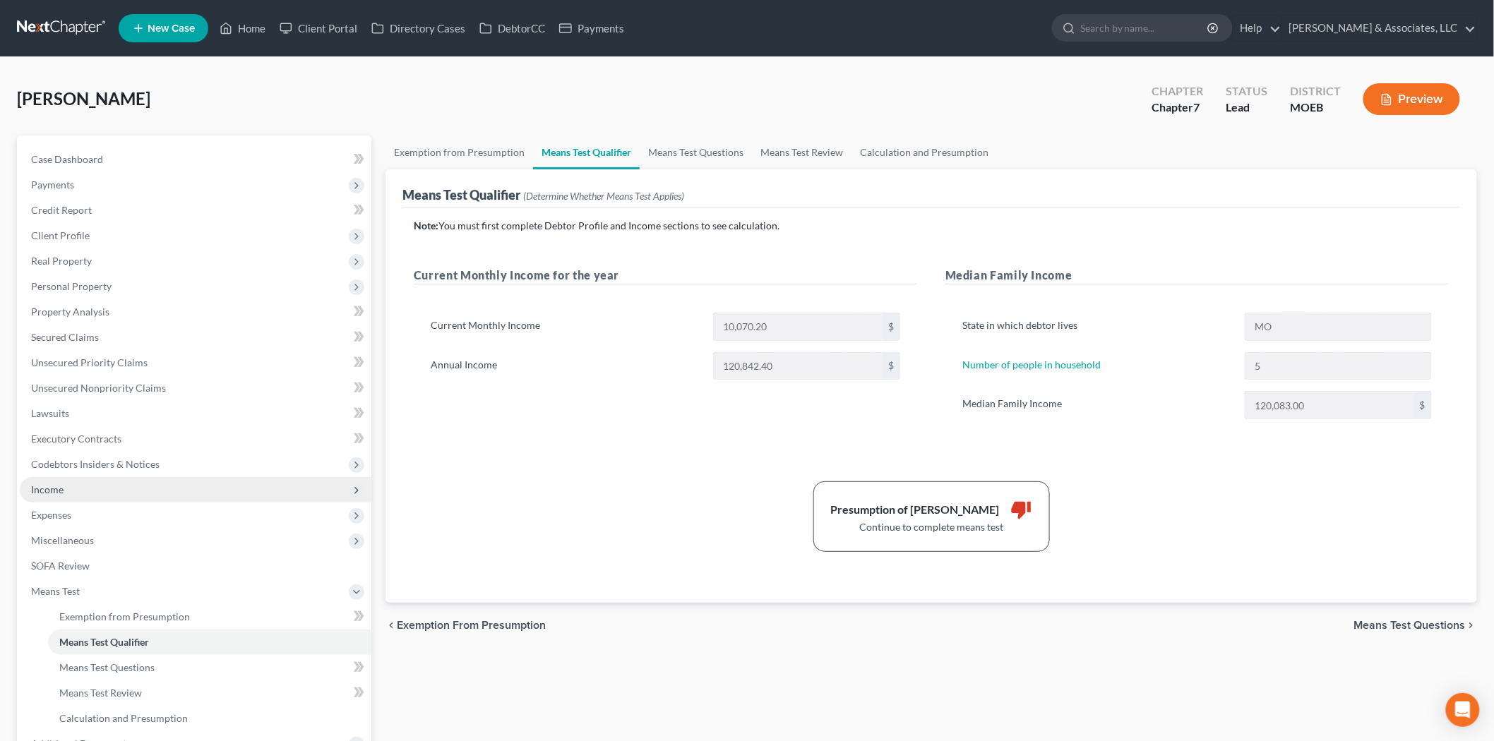
click at [59, 493] on span "Income" at bounding box center [47, 490] width 32 height 12
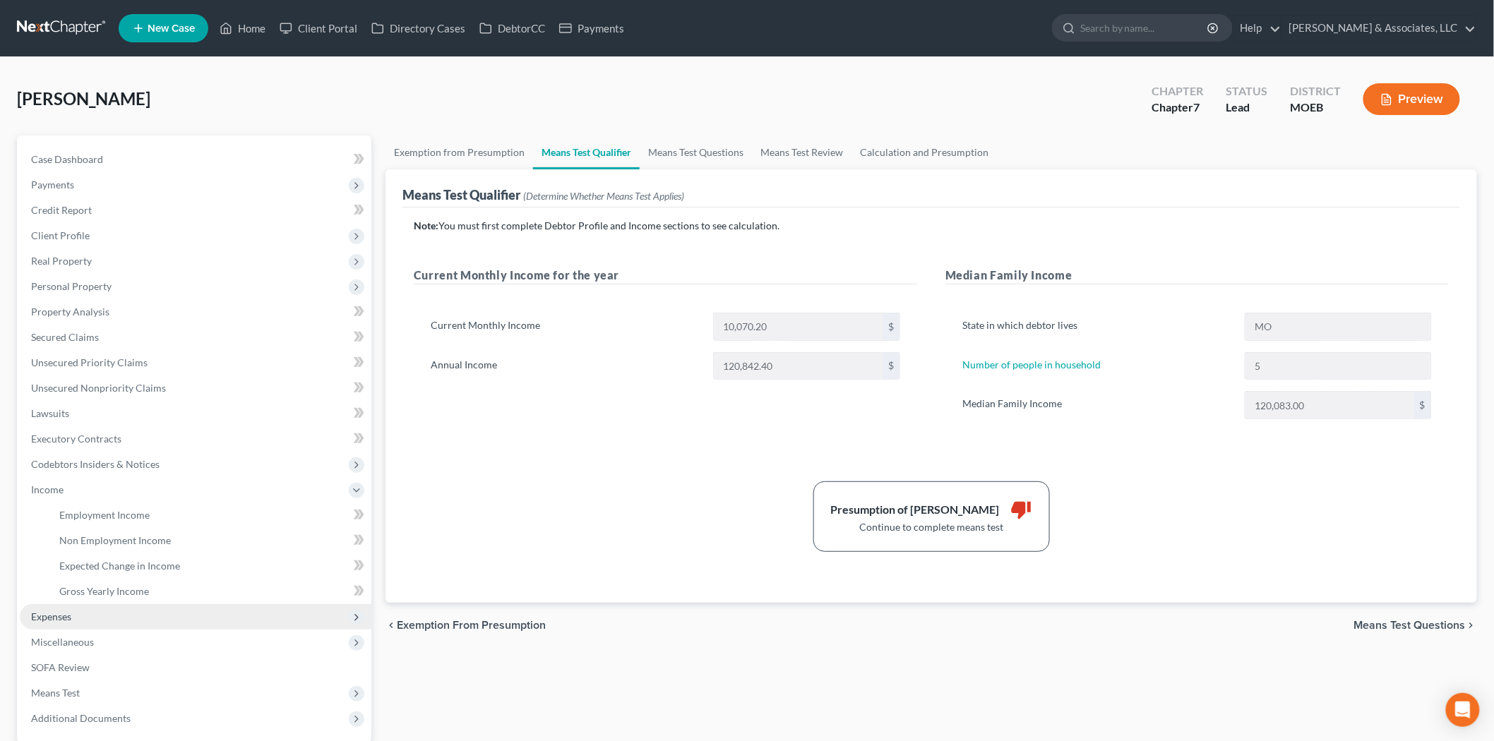
click at [59, 617] on span "Expenses" at bounding box center [51, 617] width 40 height 12
click at [89, 608] on link "Medical" at bounding box center [209, 616] width 323 height 25
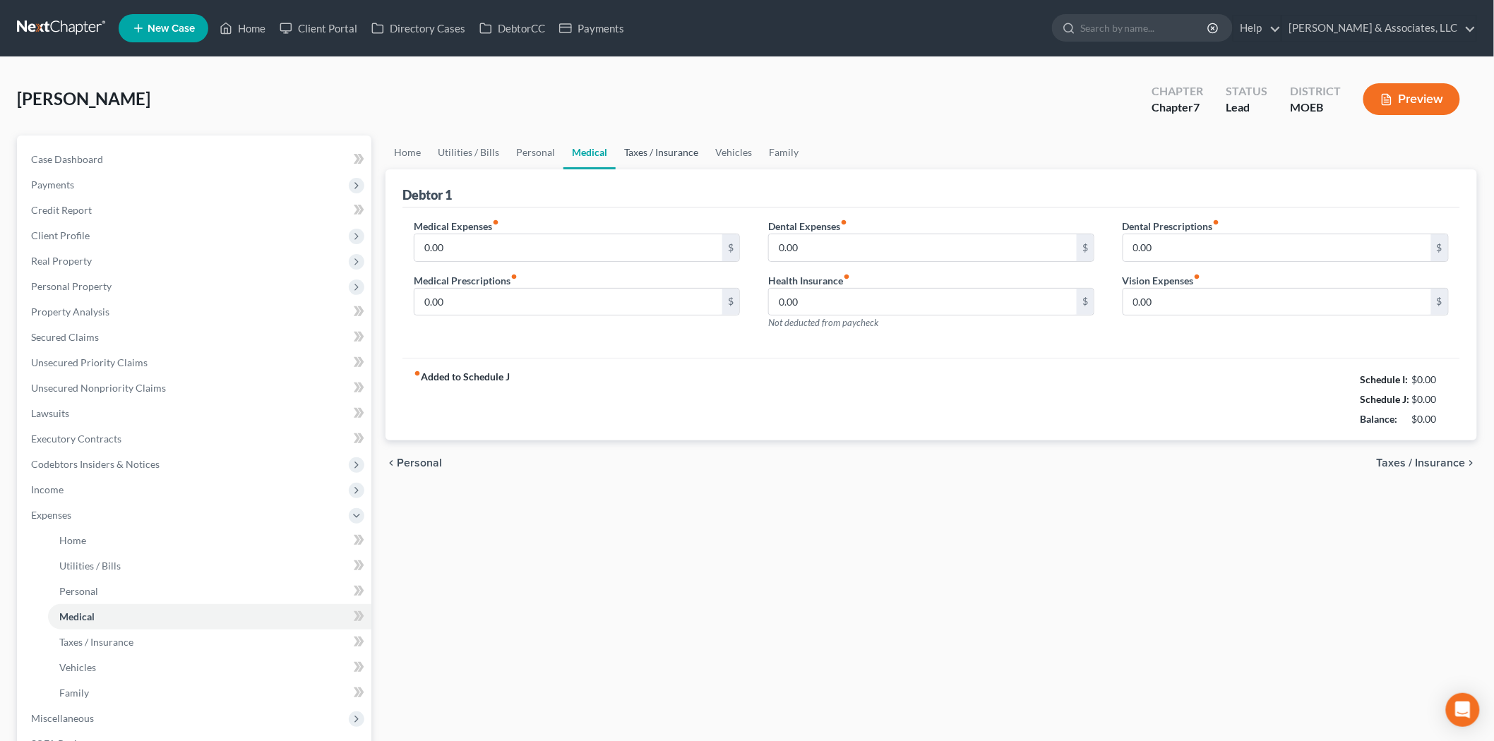
click at [679, 156] on link "Taxes / Insurance" at bounding box center [661, 153] width 91 height 34
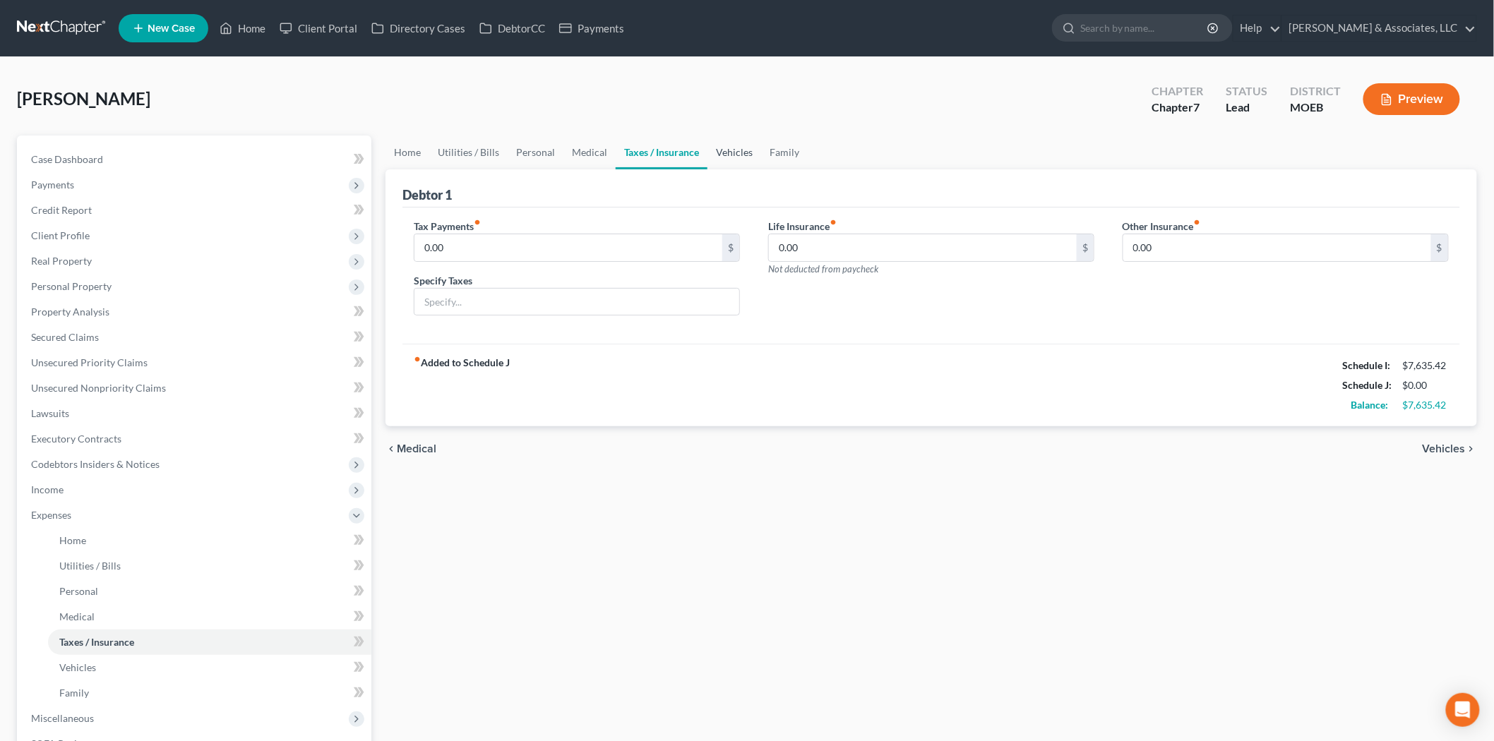
click at [737, 149] on link "Vehicles" at bounding box center [735, 153] width 54 height 34
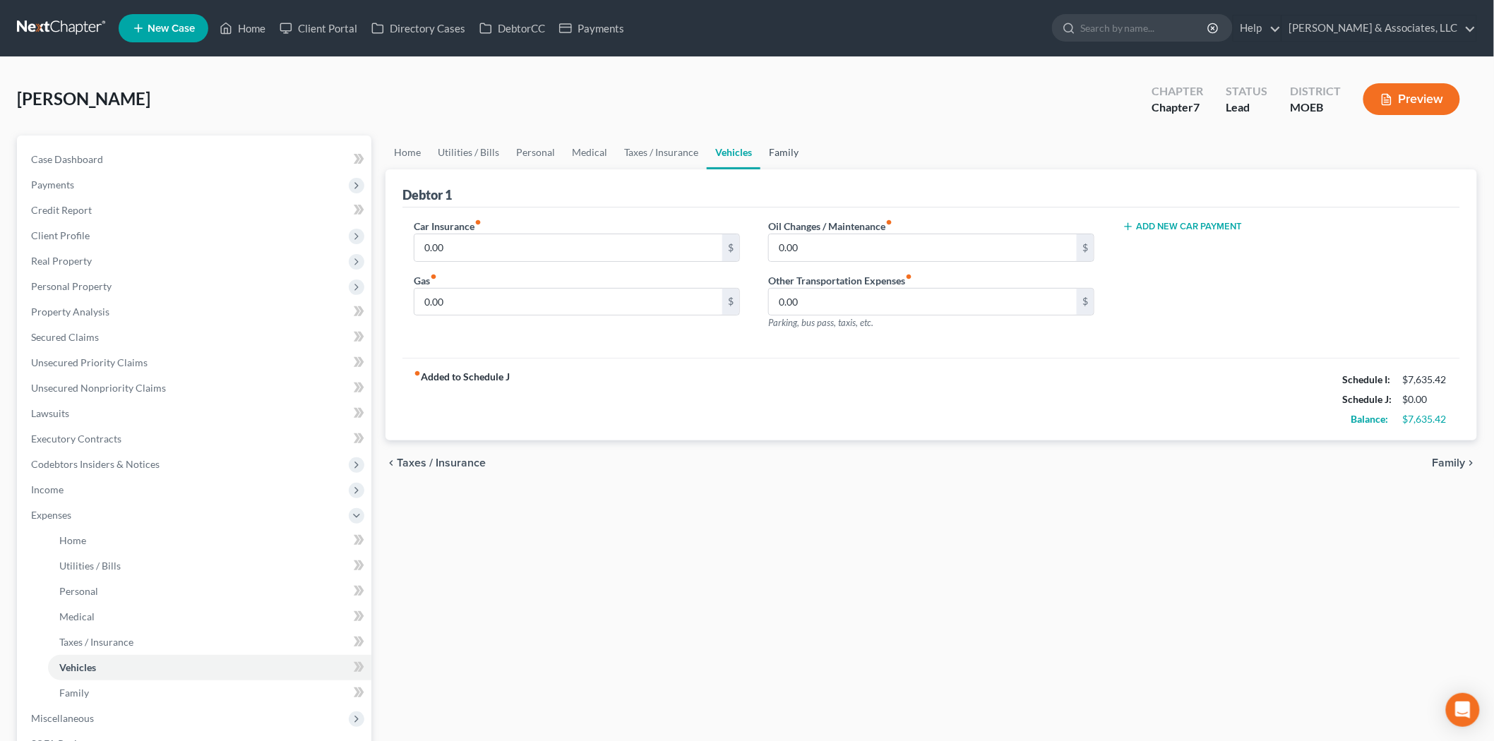
click at [780, 150] on link "Family" at bounding box center [784, 153] width 47 height 34
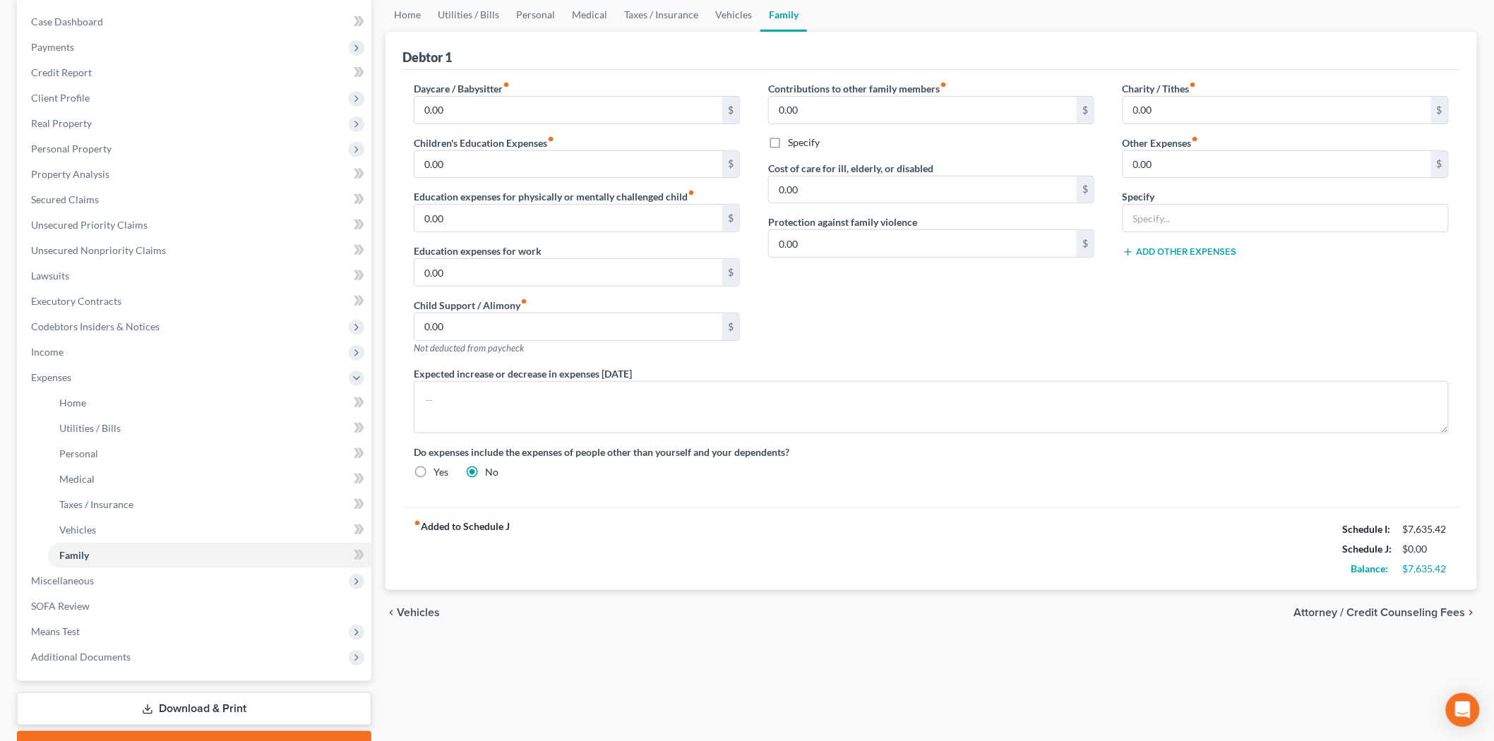
scroll to position [210, 0]
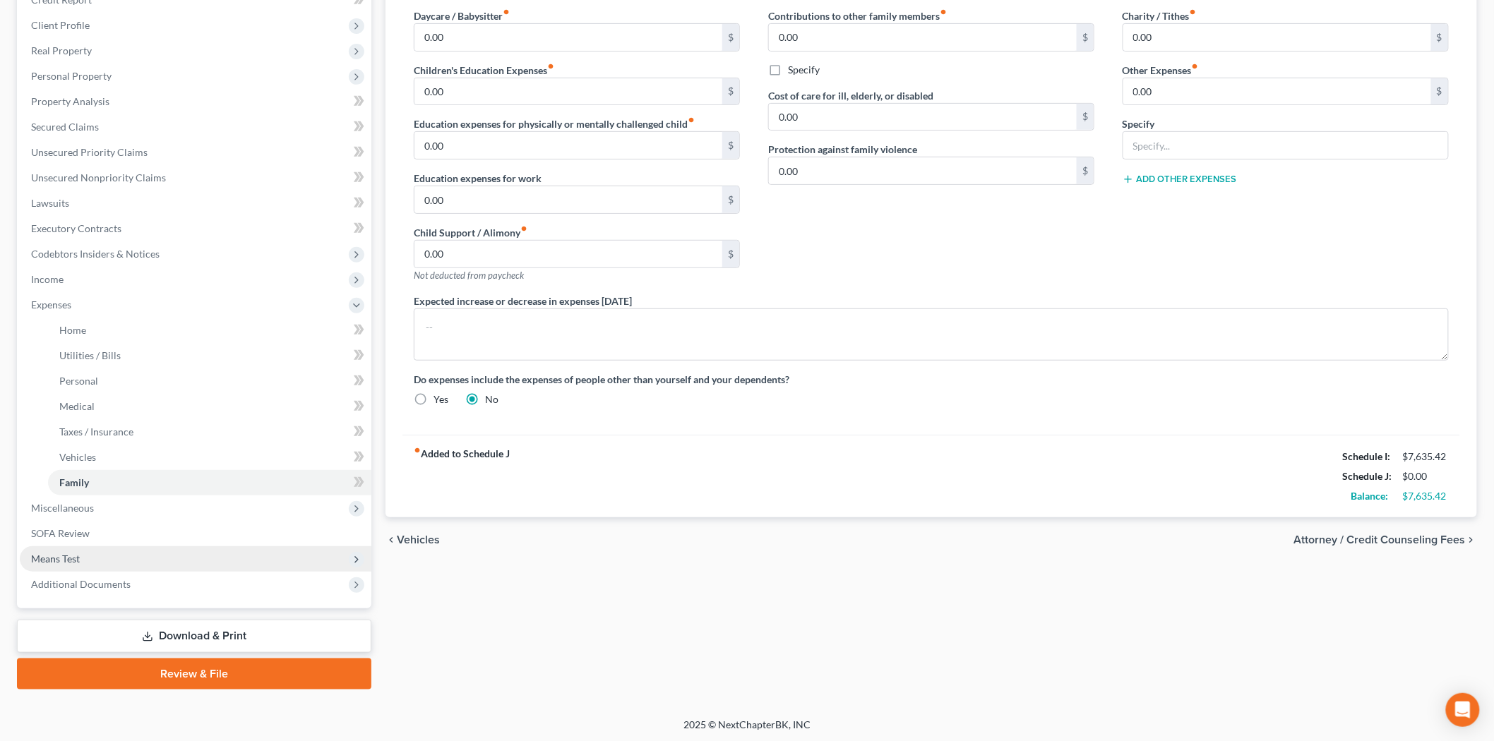
click at [69, 561] on span "Means Test" at bounding box center [55, 559] width 49 height 12
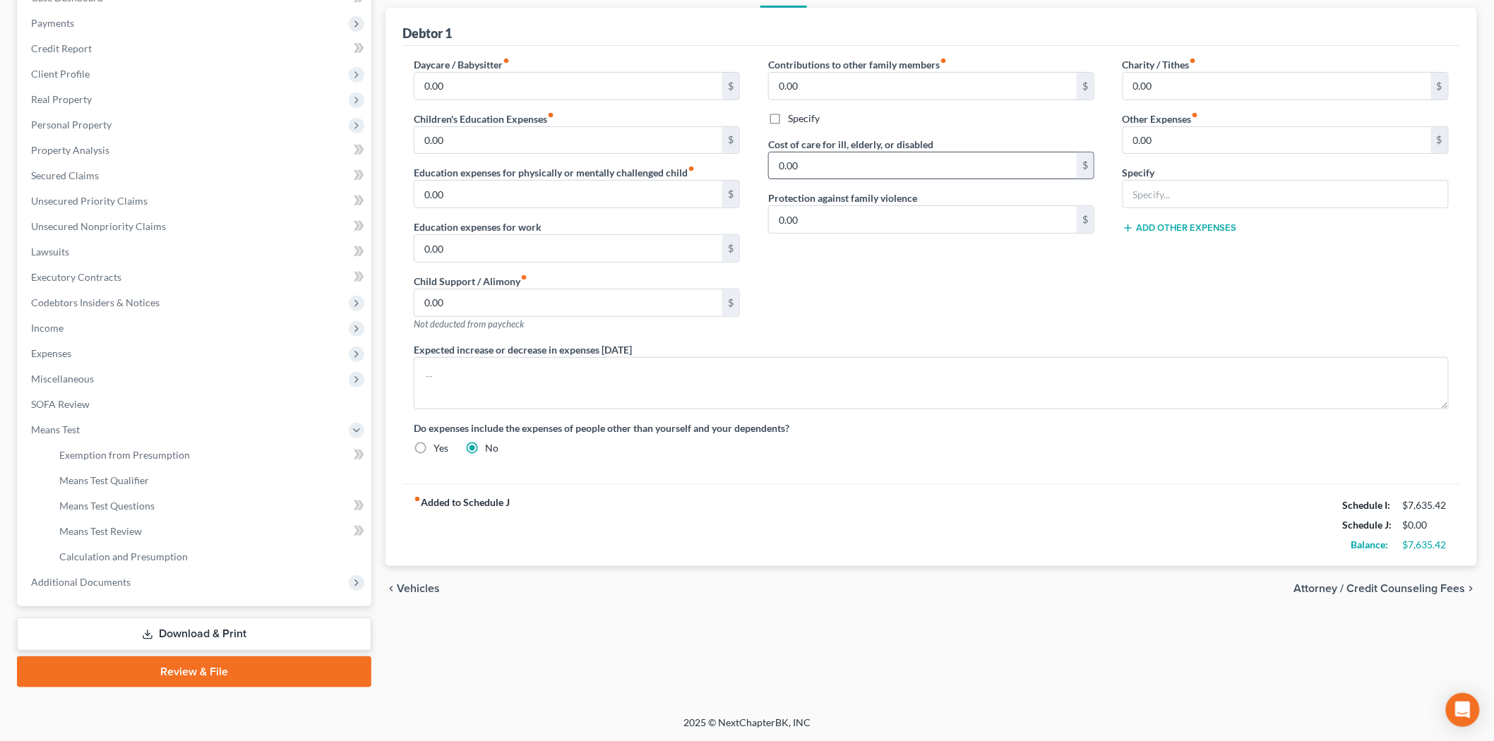
scroll to position [160, 0]
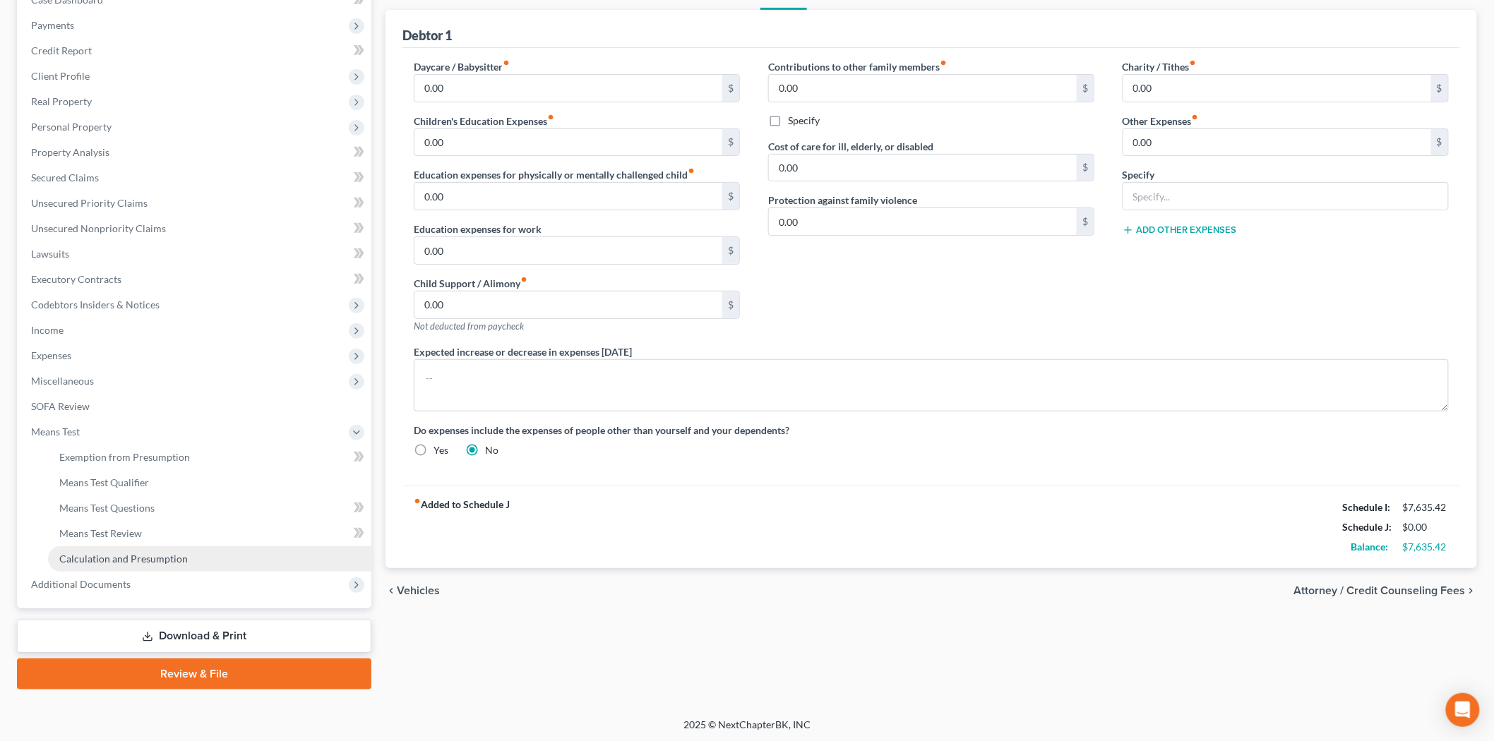
click at [80, 547] on link "Calculation and Presumption" at bounding box center [209, 559] width 323 height 25
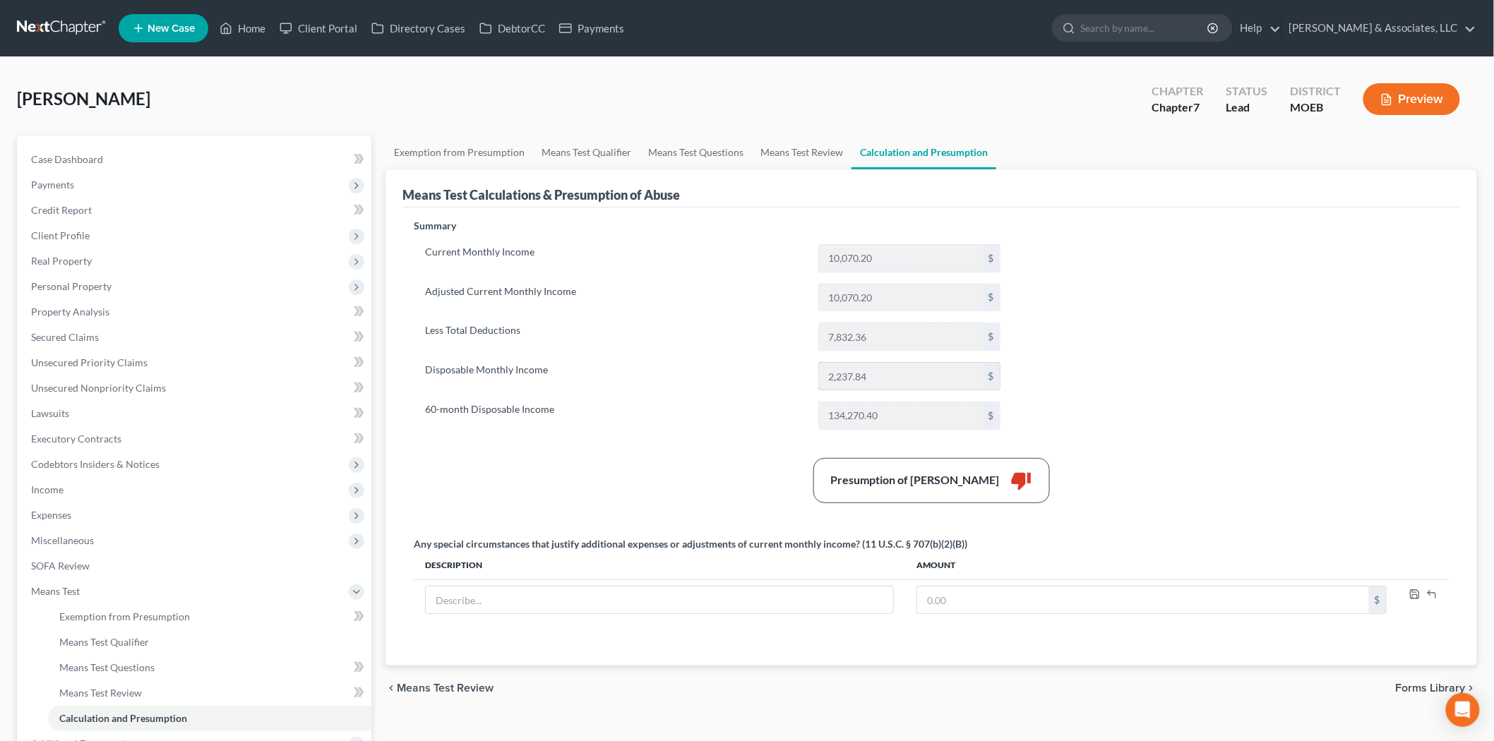
drag, startPoint x: 827, startPoint y: 378, endPoint x: 905, endPoint y: 367, distance: 79.1
click at [902, 367] on input "2,237.84" at bounding box center [901, 376] width 164 height 27
drag, startPoint x: 900, startPoint y: 367, endPoint x: 851, endPoint y: 375, distance: 49.3
click at [899, 367] on input "2,237.84" at bounding box center [901, 376] width 164 height 27
click at [850, 375] on input "2,237.84" at bounding box center [901, 376] width 164 height 27
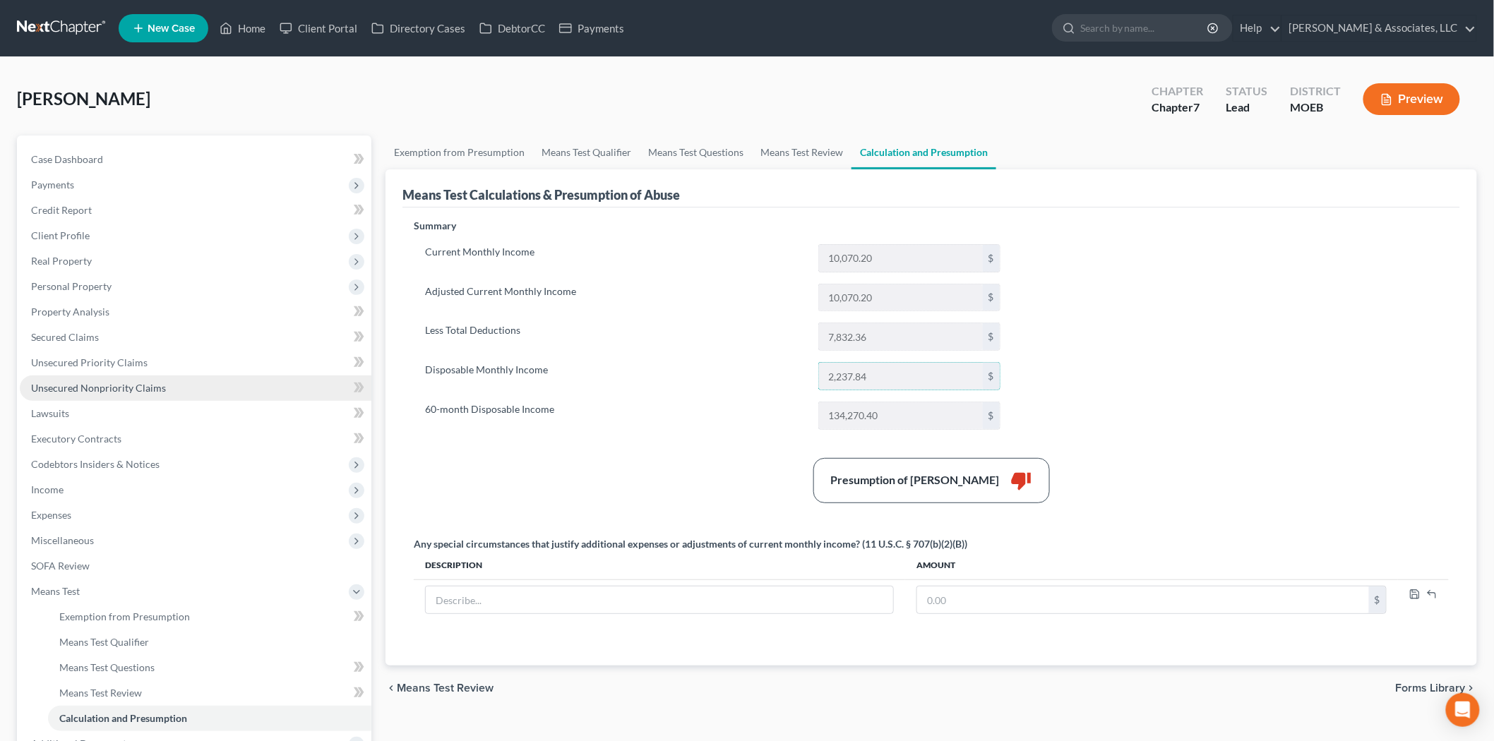
click at [88, 386] on span "Unsecured Nonpriority Claims" at bounding box center [98, 388] width 135 height 12
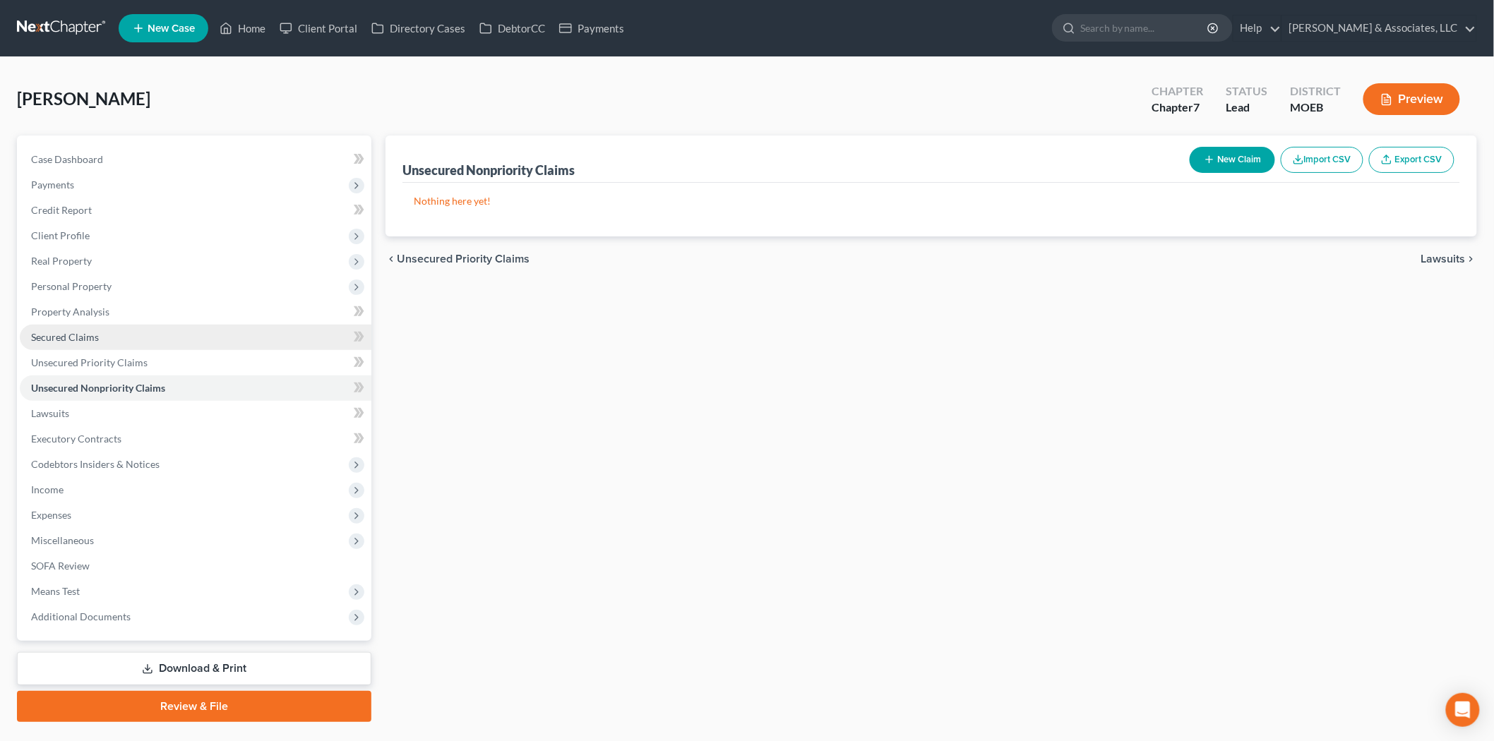
click at [73, 331] on span "Secured Claims" at bounding box center [65, 337] width 68 height 12
